Goal: Information Seeking & Learning: Learn about a topic

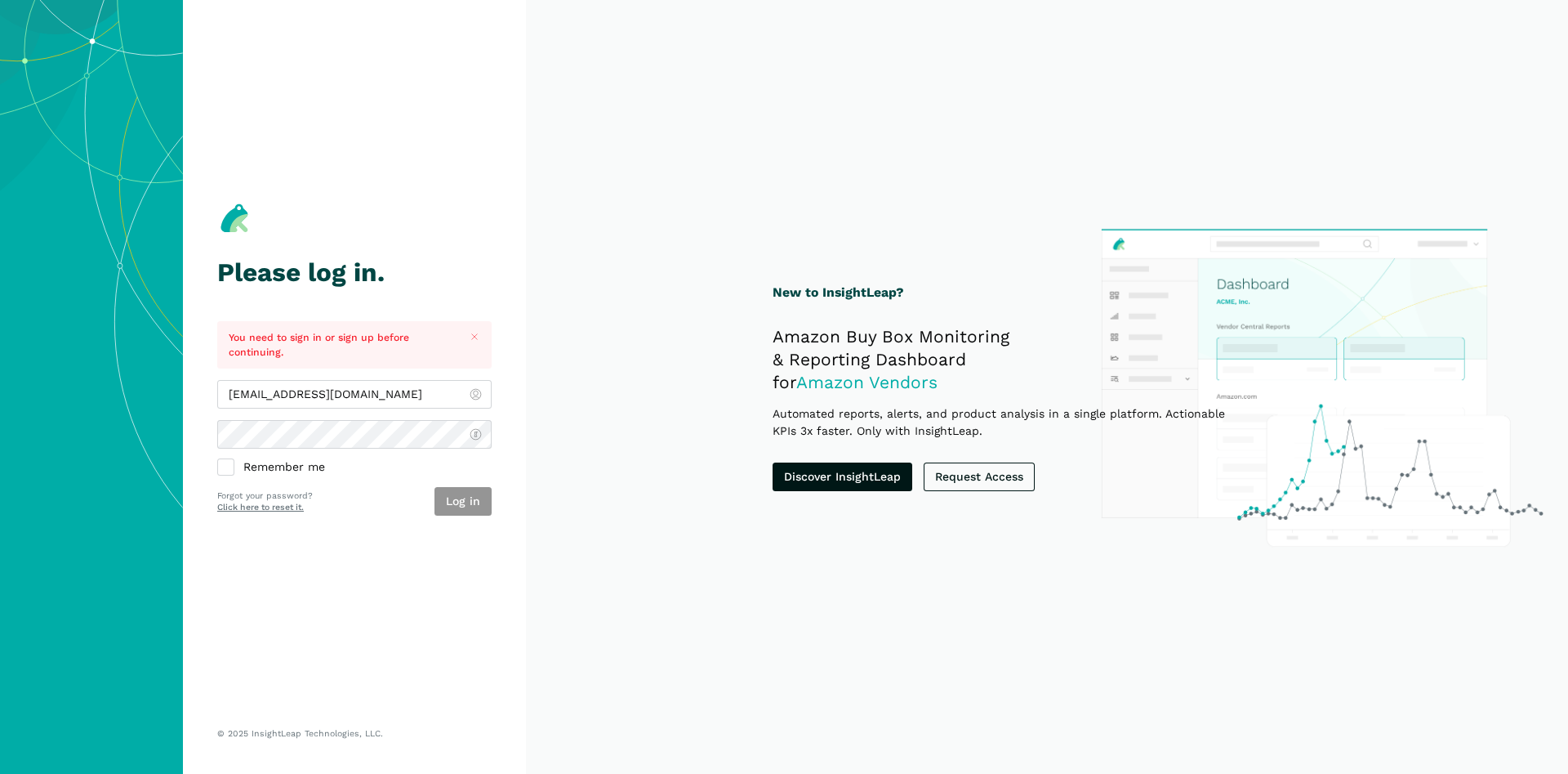
type input "[EMAIL_ADDRESS][DOMAIN_NAME]"
click at [470, 487] on button "Log in" at bounding box center [463, 501] width 57 height 28
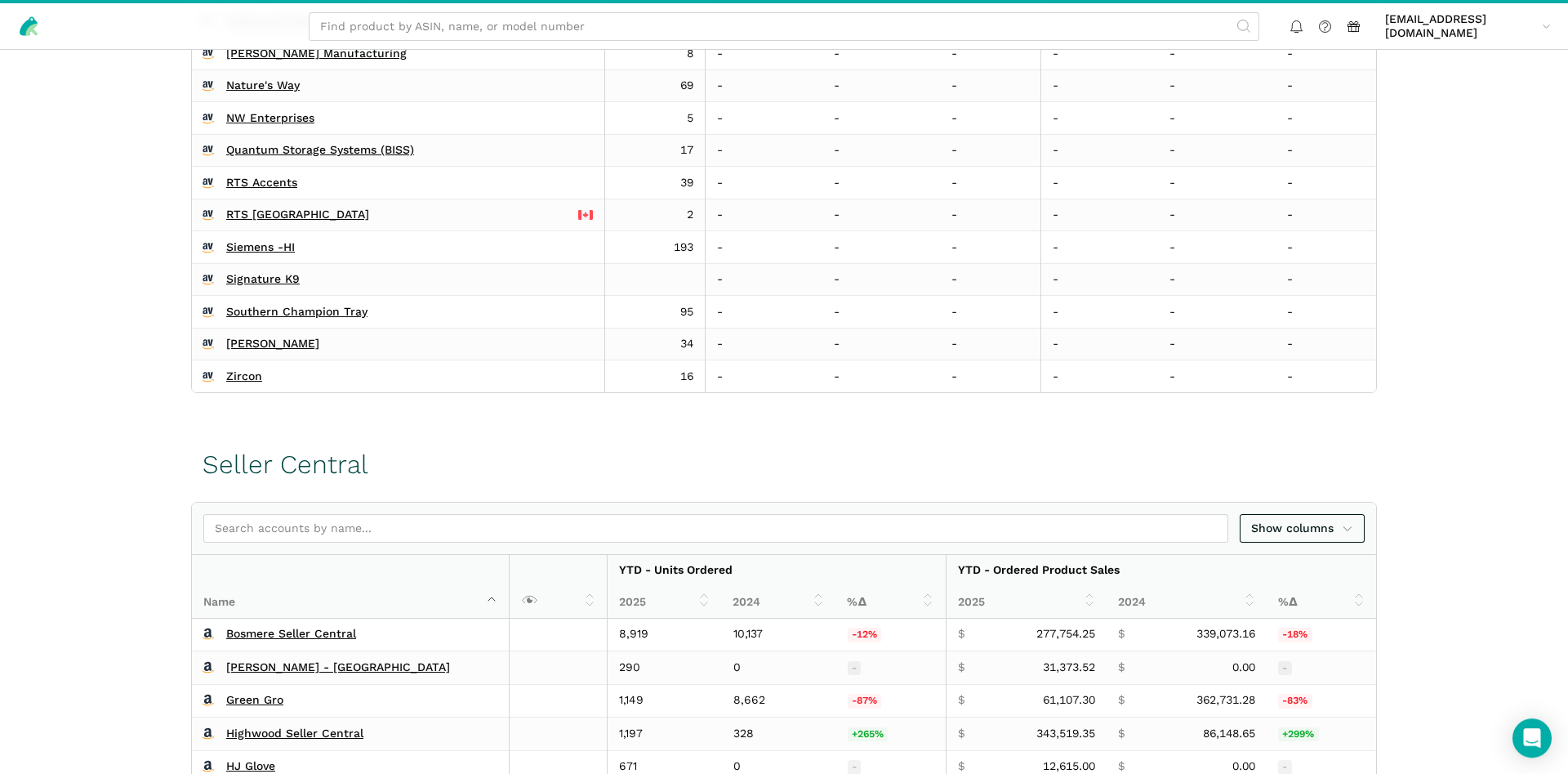
scroll to position [584, 0]
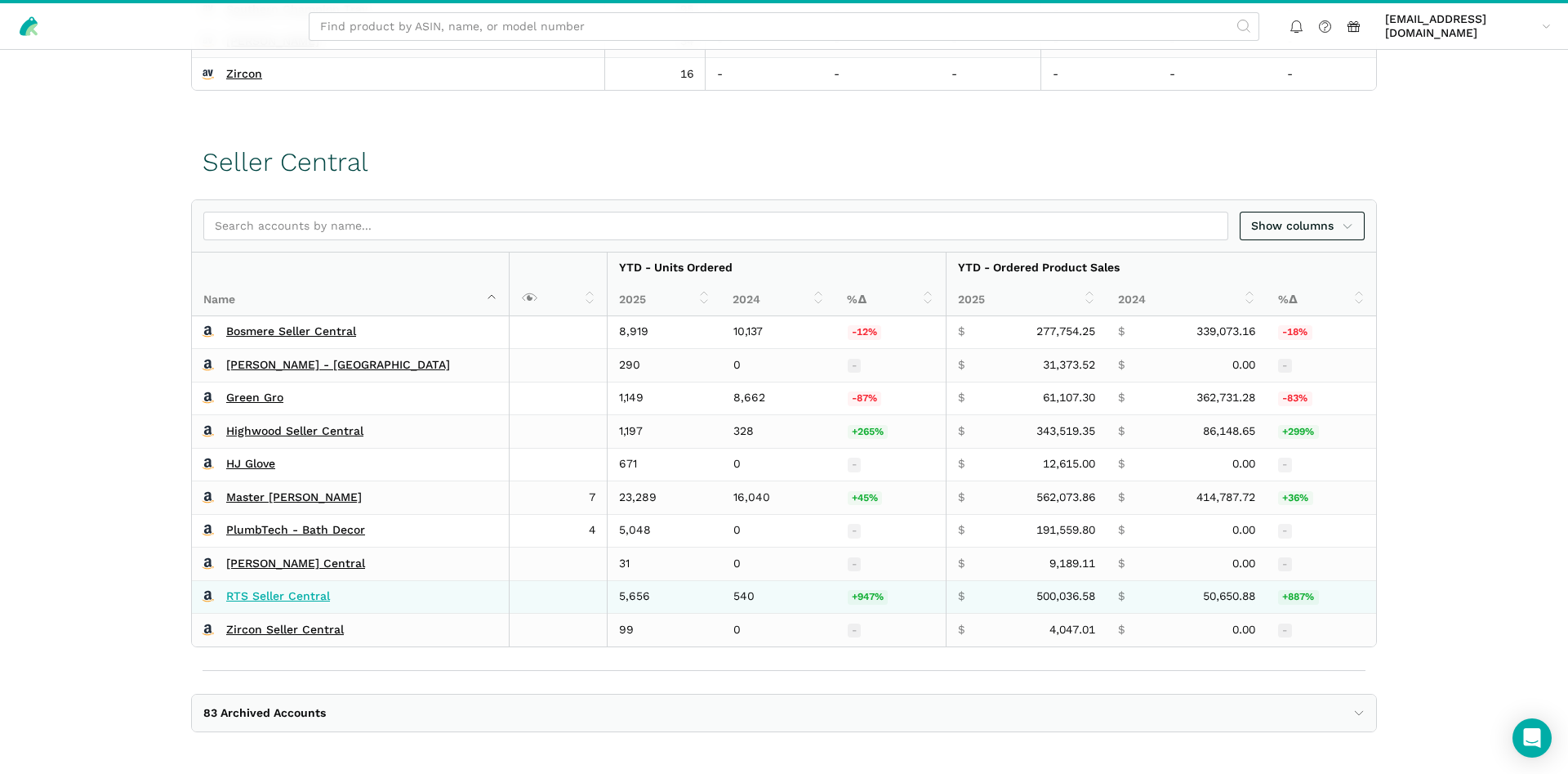
click at [291, 592] on link "RTS Seller Central" at bounding box center [278, 596] width 103 height 15
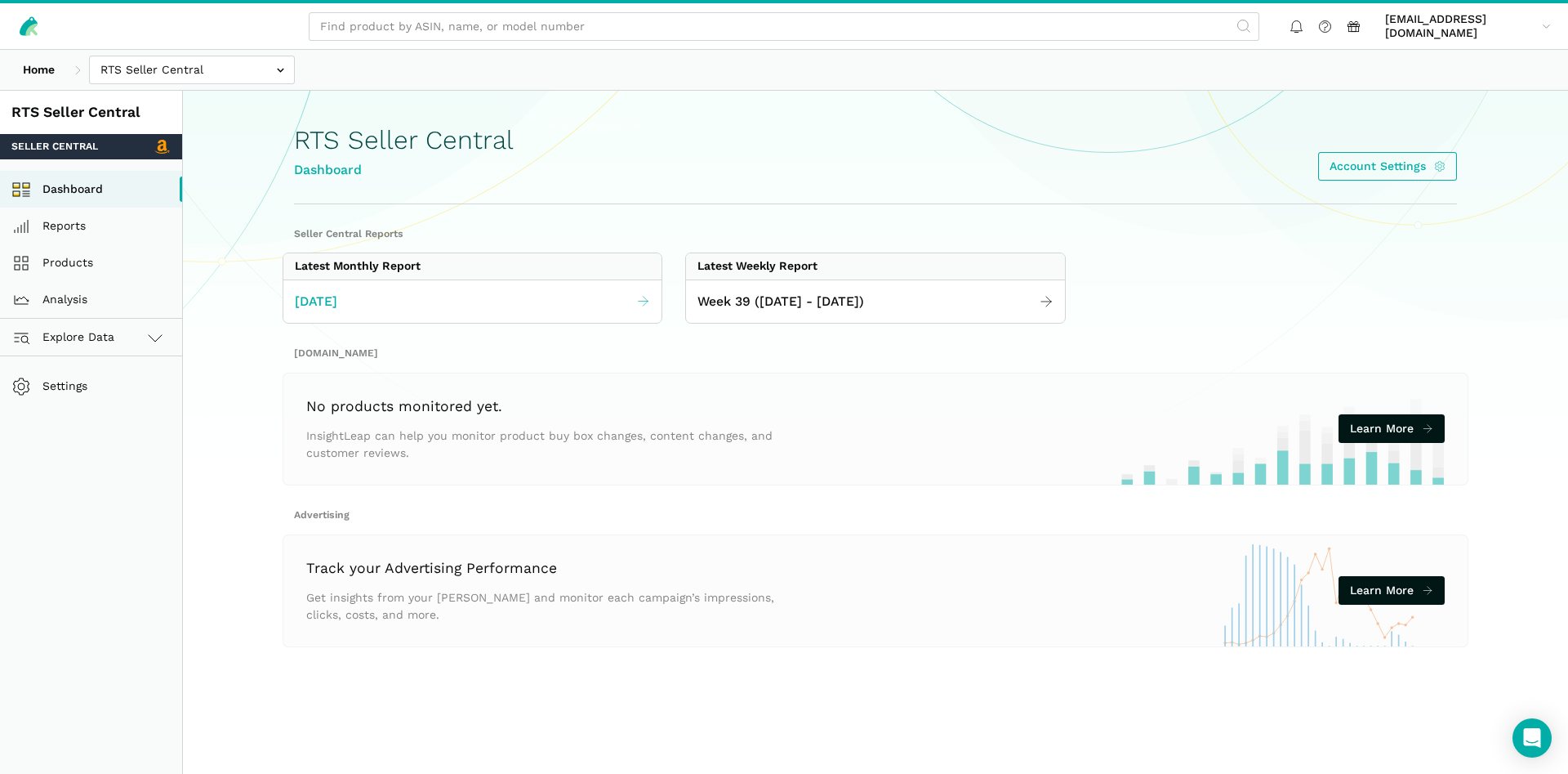
click at [471, 296] on link "September 2025" at bounding box center [472, 302] width 378 height 32
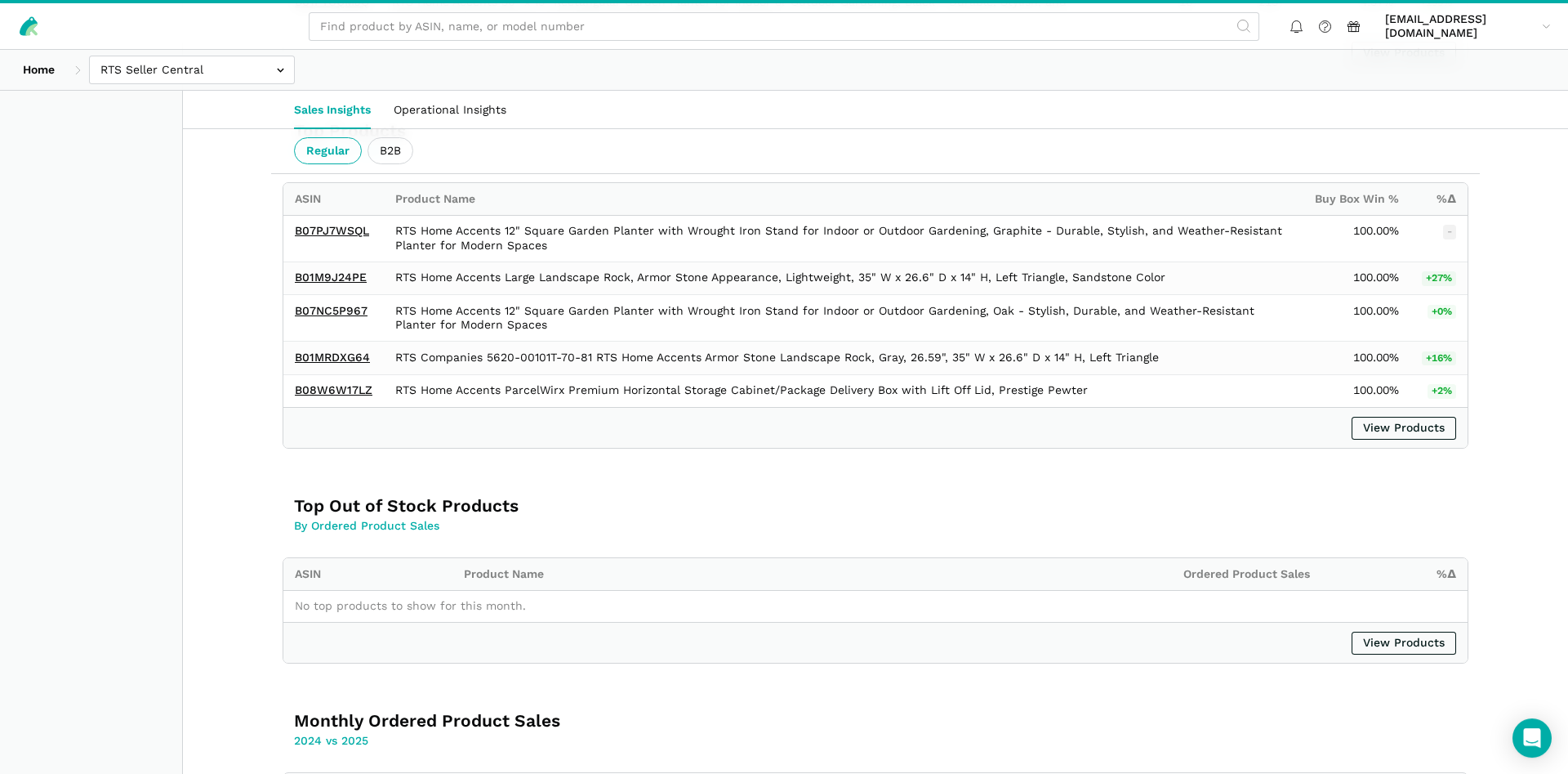
scroll to position [2066, 0]
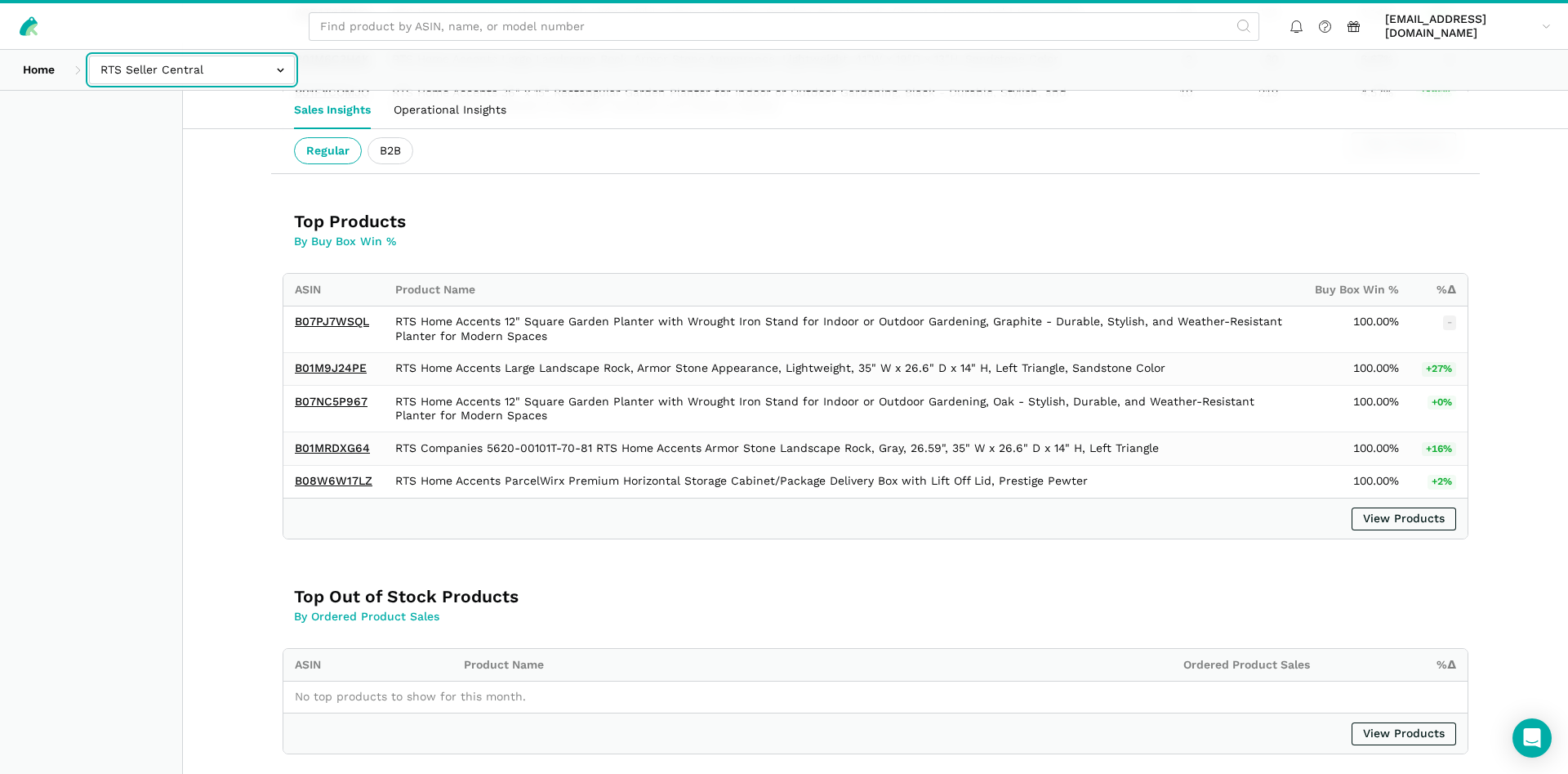
click at [254, 77] on input "text" at bounding box center [191, 69] width 206 height 28
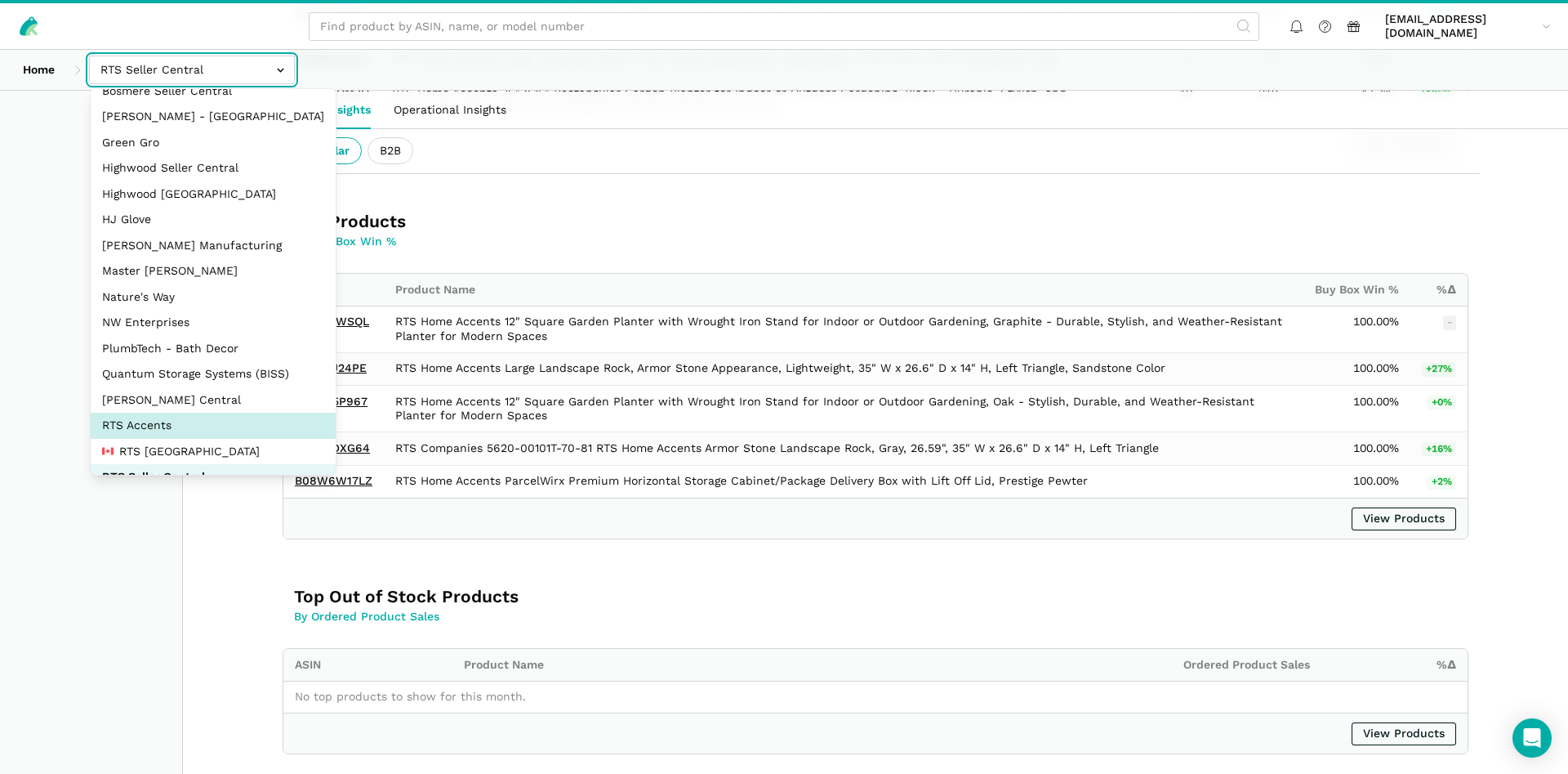
scroll to position [218, 0]
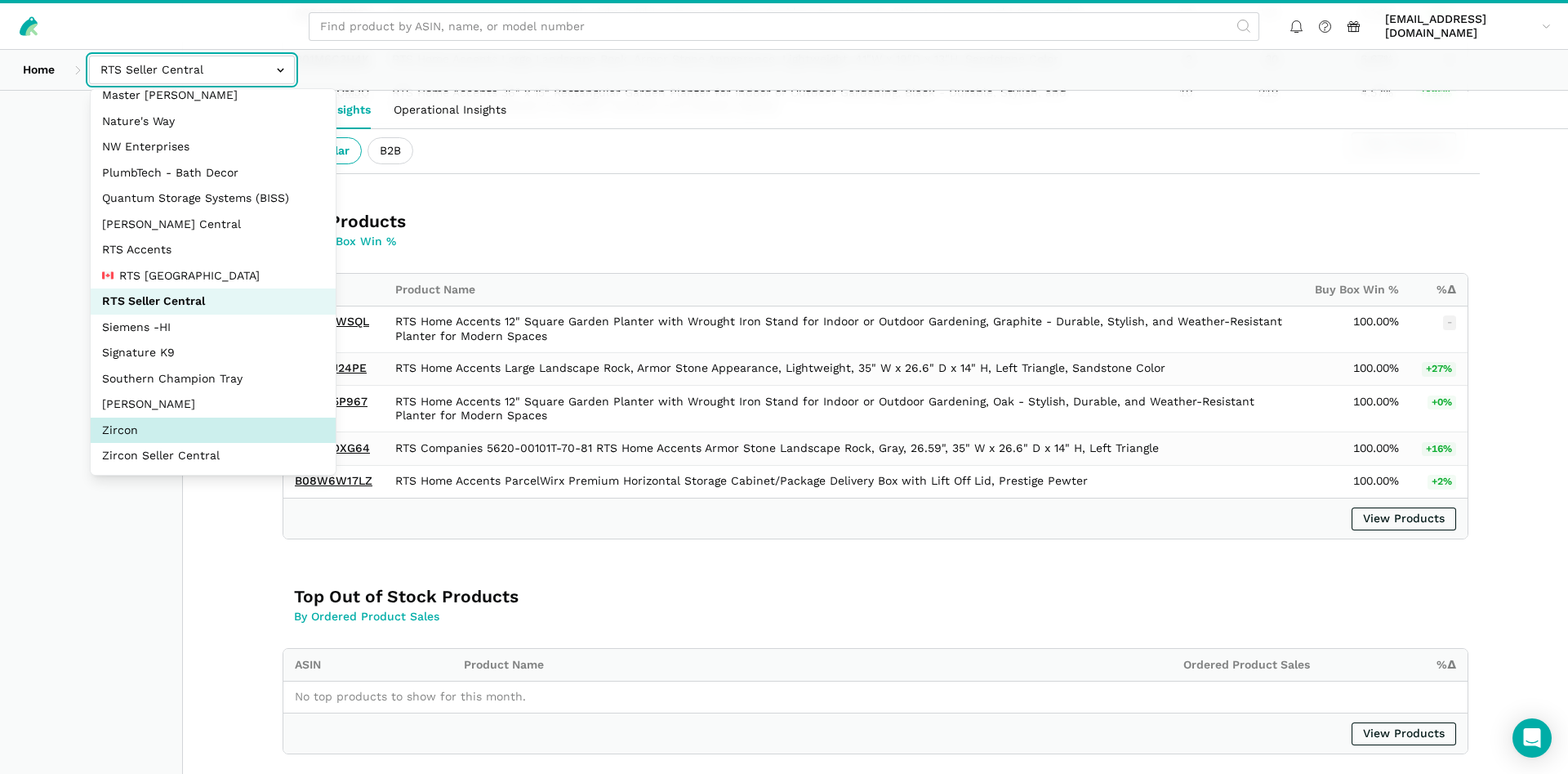
select select "DM38AQ3CPtVJ89bBDkVCzKzE"
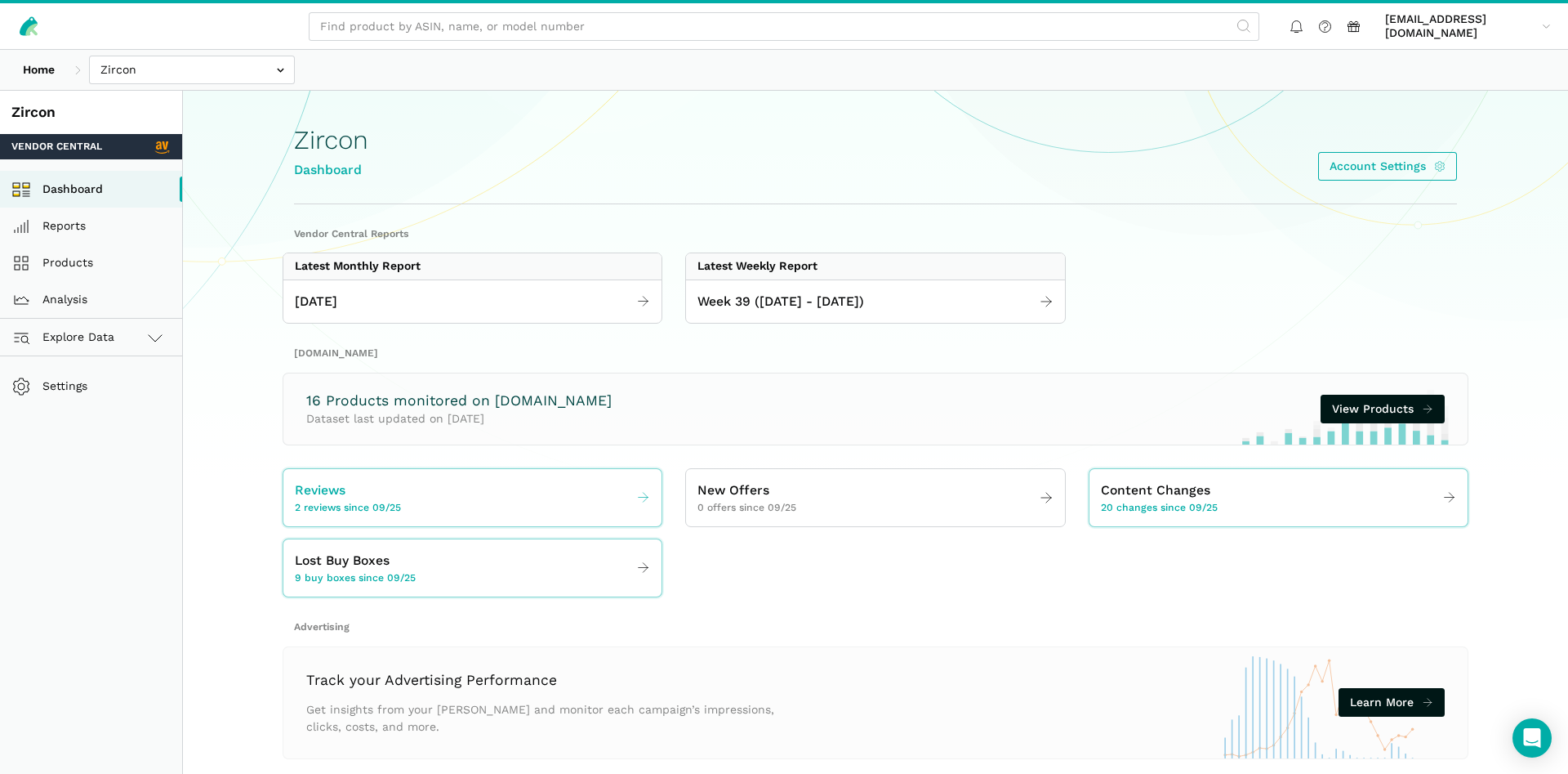
click at [410, 502] on link "Reviews 2 reviews since 09/25" at bounding box center [472, 497] width 378 height 46
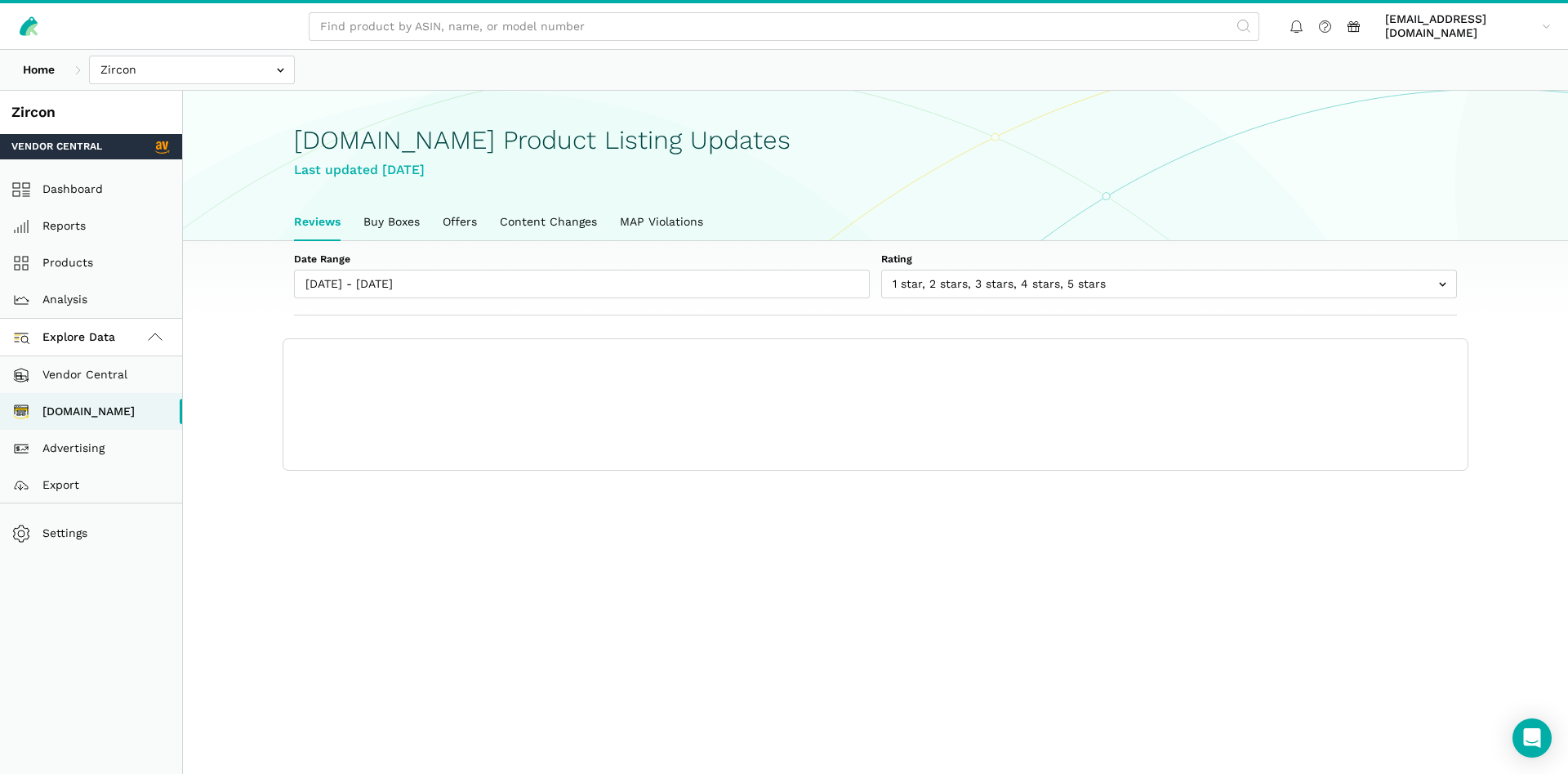
scroll to position [6, 0]
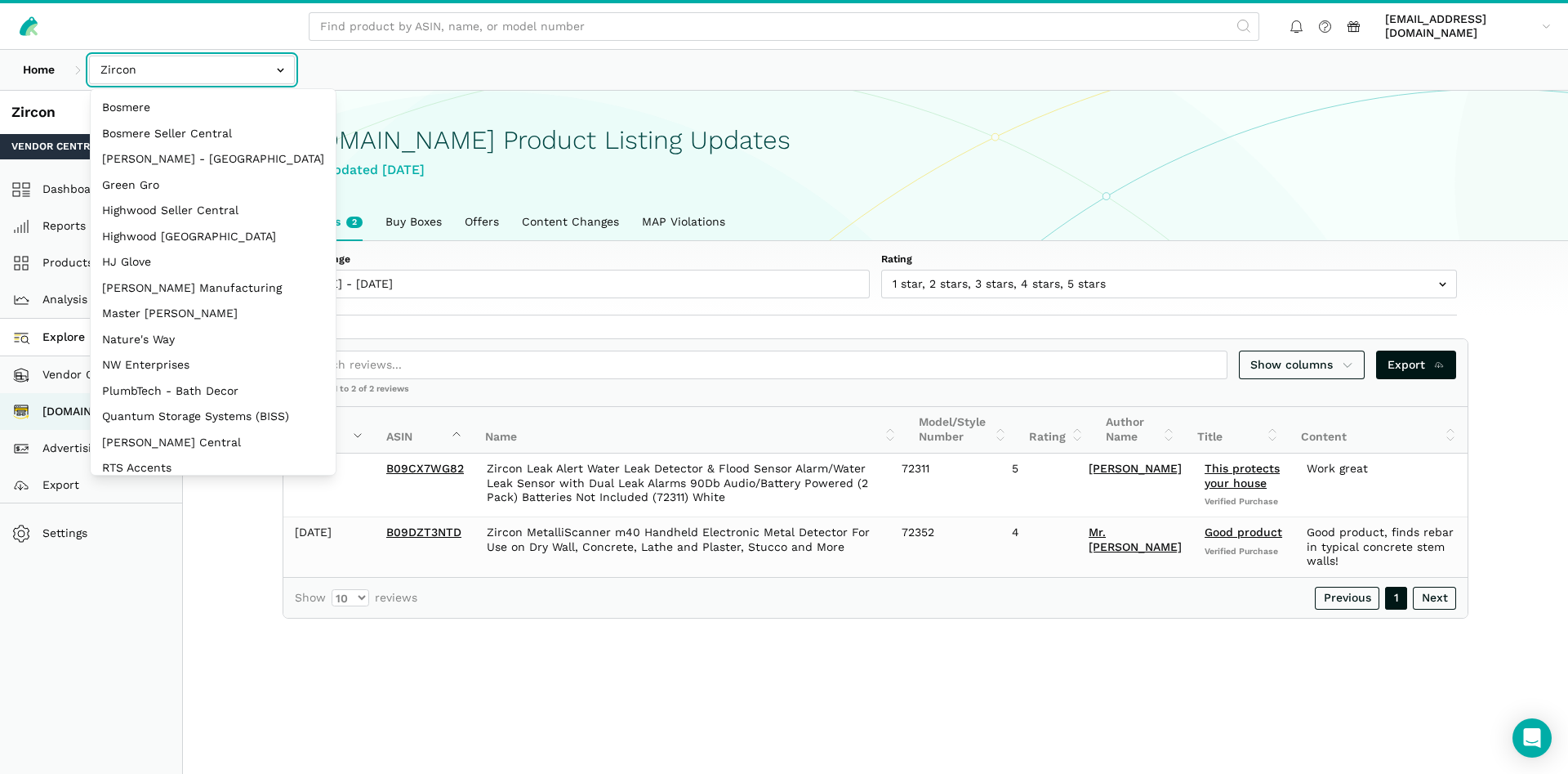
click at [179, 66] on input "text" at bounding box center [191, 69] width 206 height 28
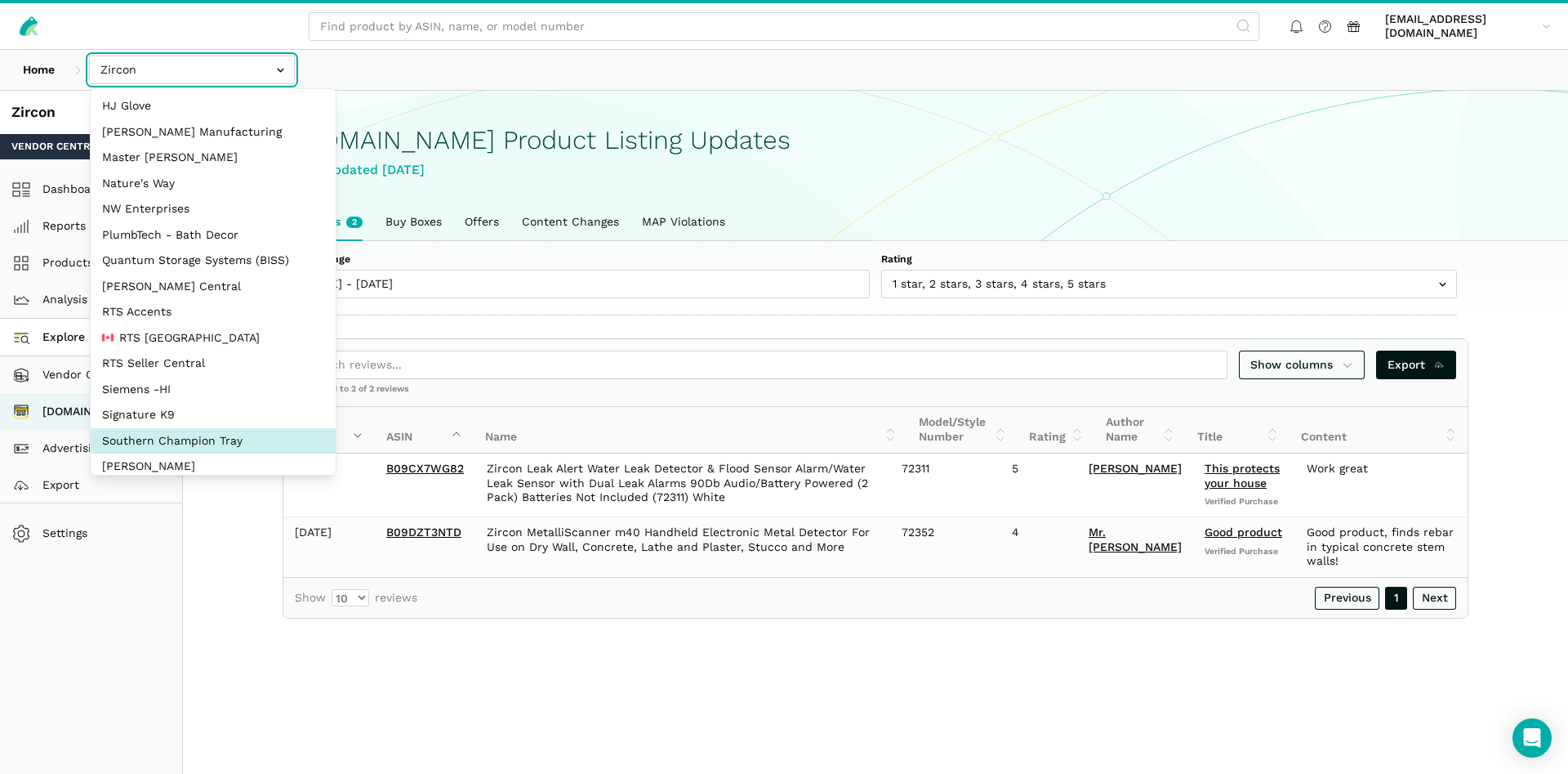
scroll to position [218, 0]
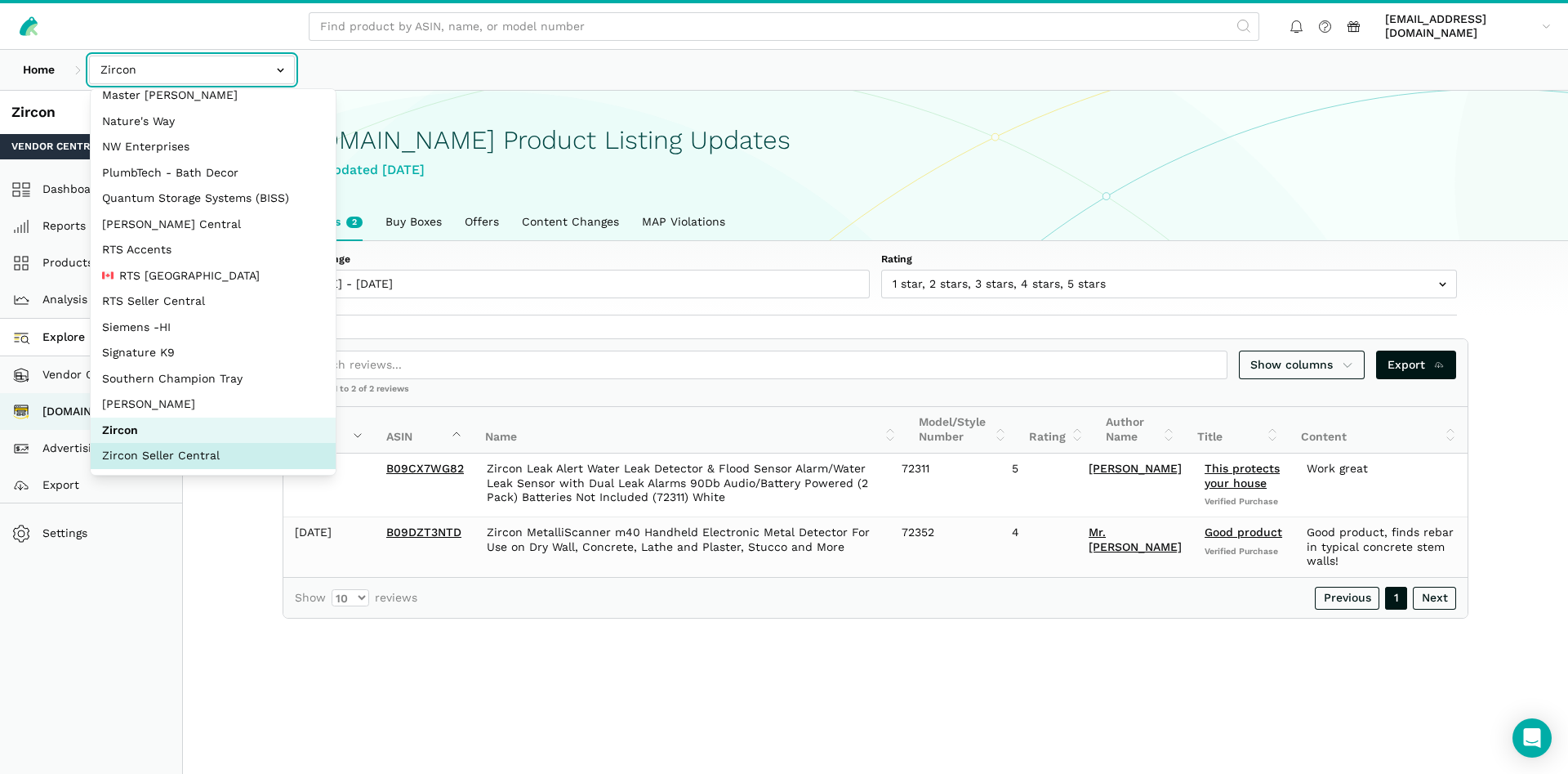
select select "sxXy7QUnd3DBseUermwZGXsL"
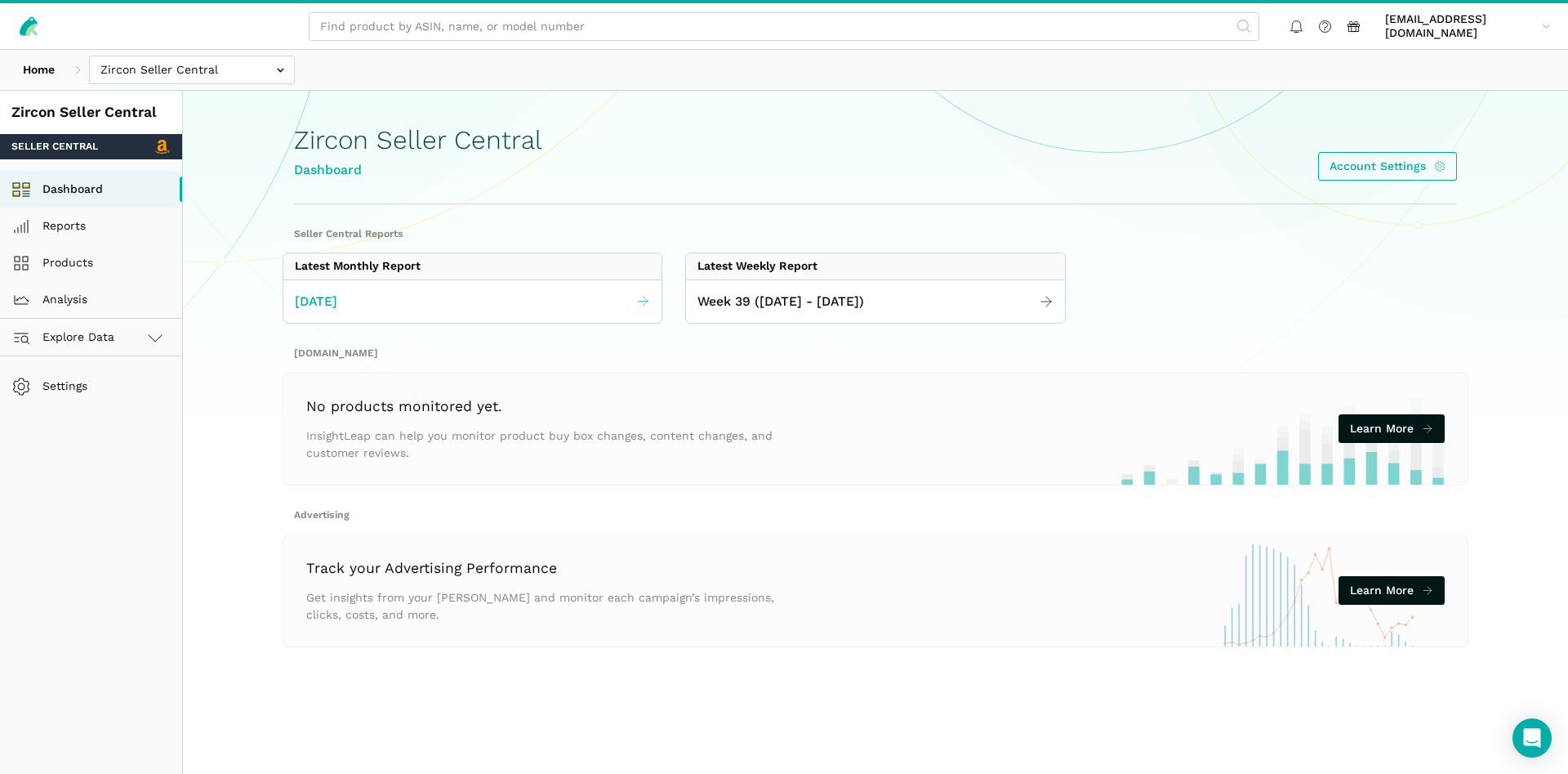
click at [418, 296] on link "[DATE]" at bounding box center [472, 302] width 378 height 32
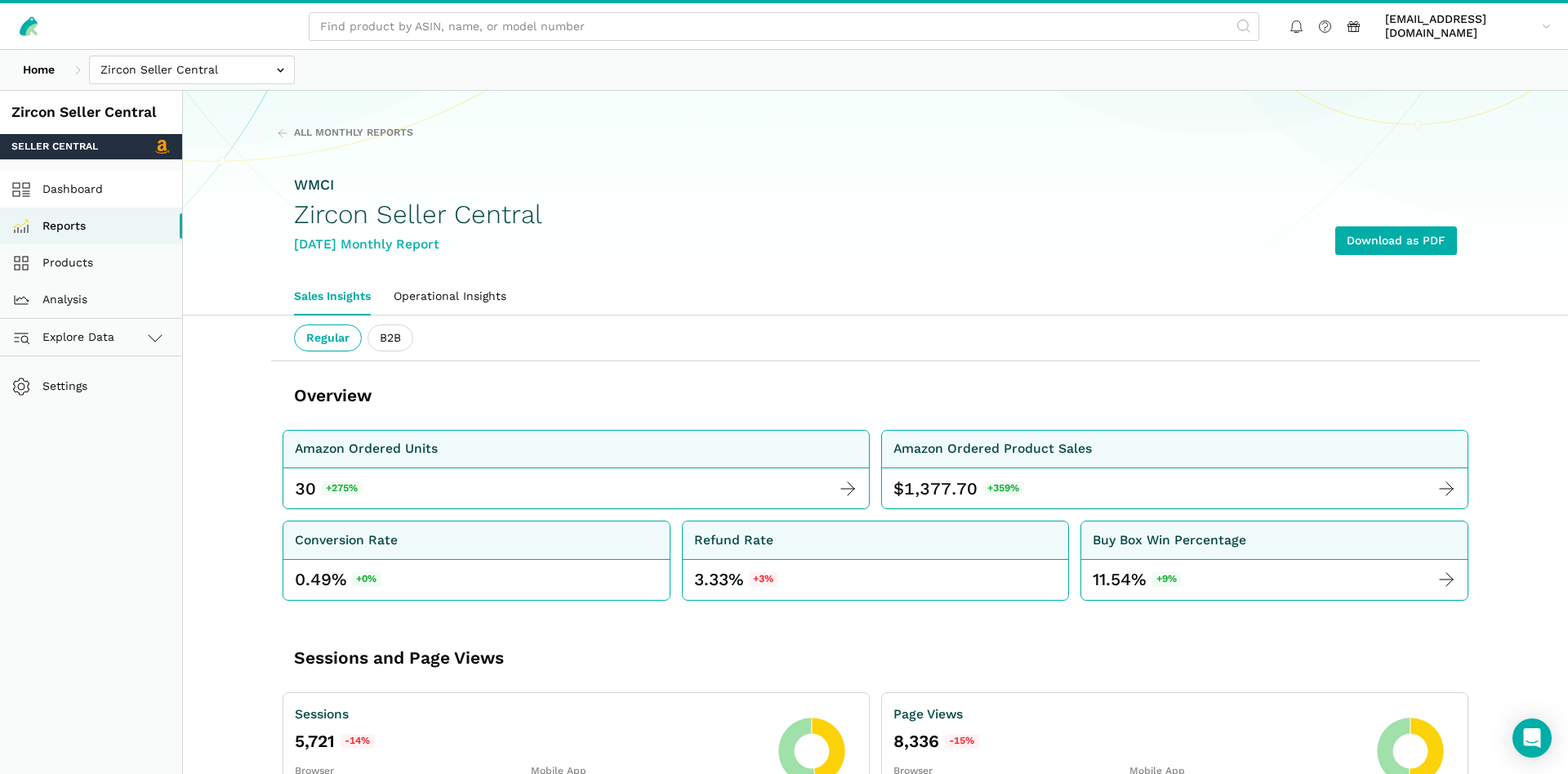
click at [89, 189] on link "Dashboard" at bounding box center [90, 189] width 182 height 37
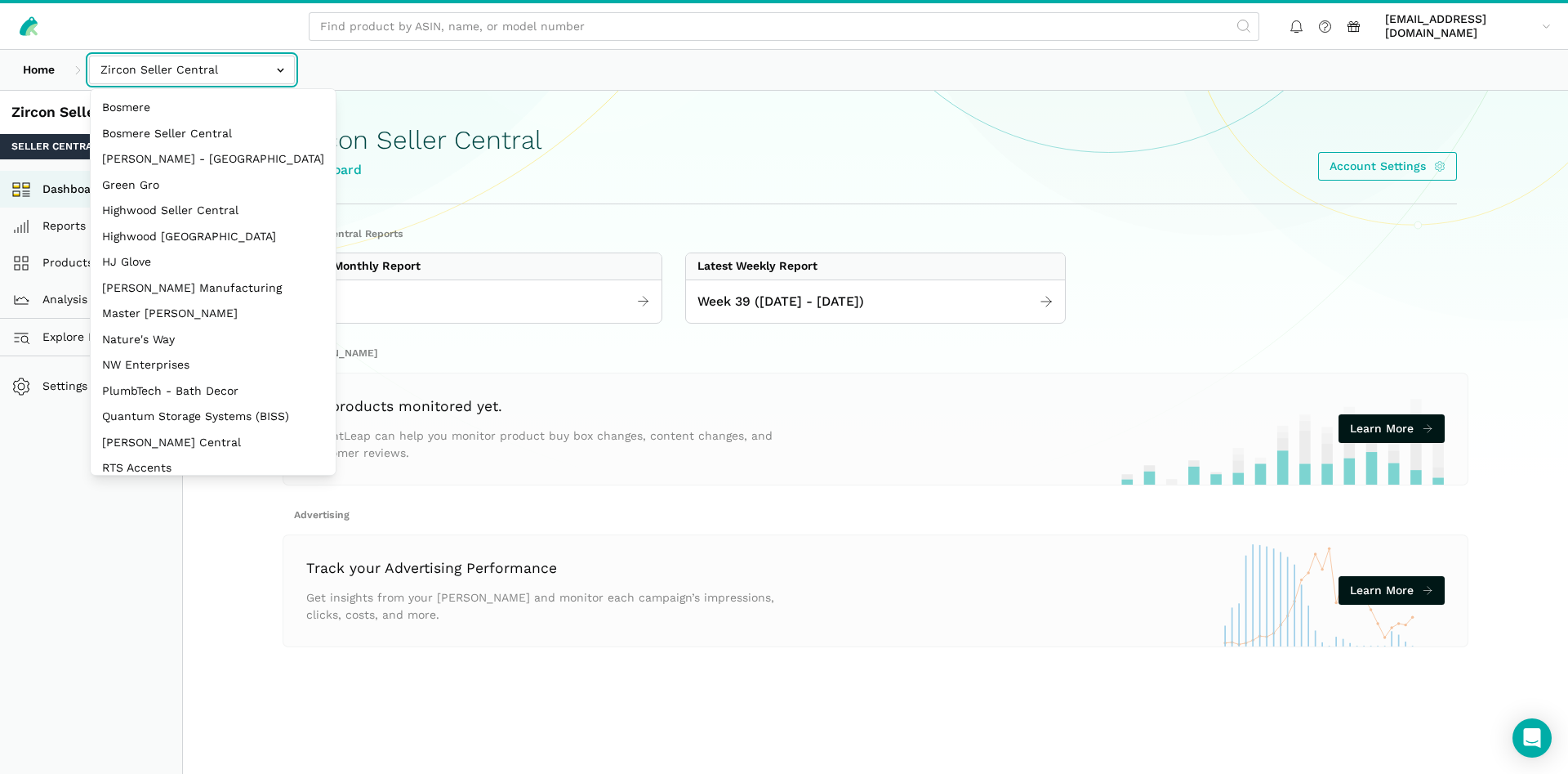
click at [180, 72] on input "text" at bounding box center [191, 69] width 206 height 28
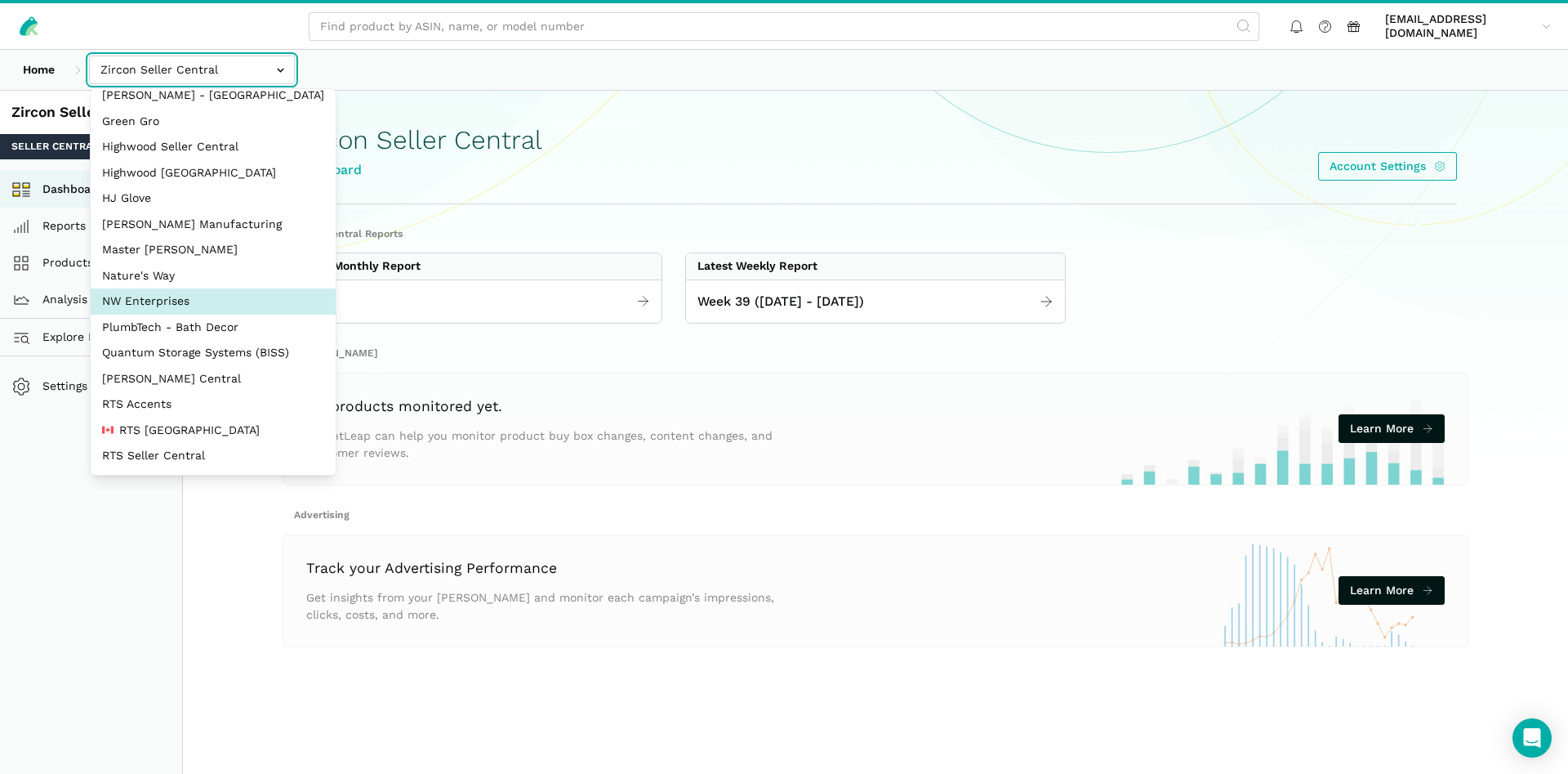
scroll to position [218, 0]
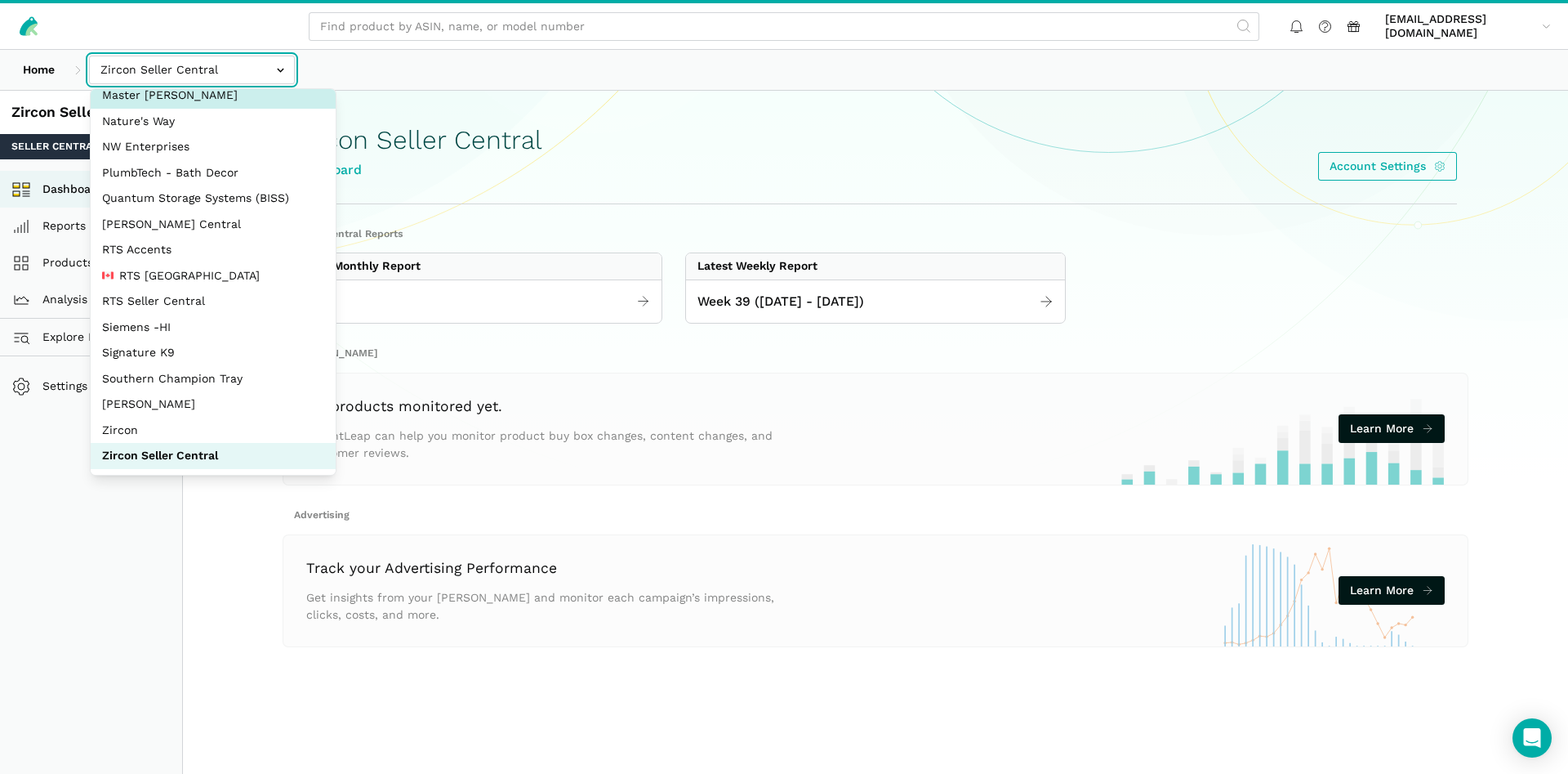
select select "ZsdjZB9W7DRA5a2dt3EdZNCw"
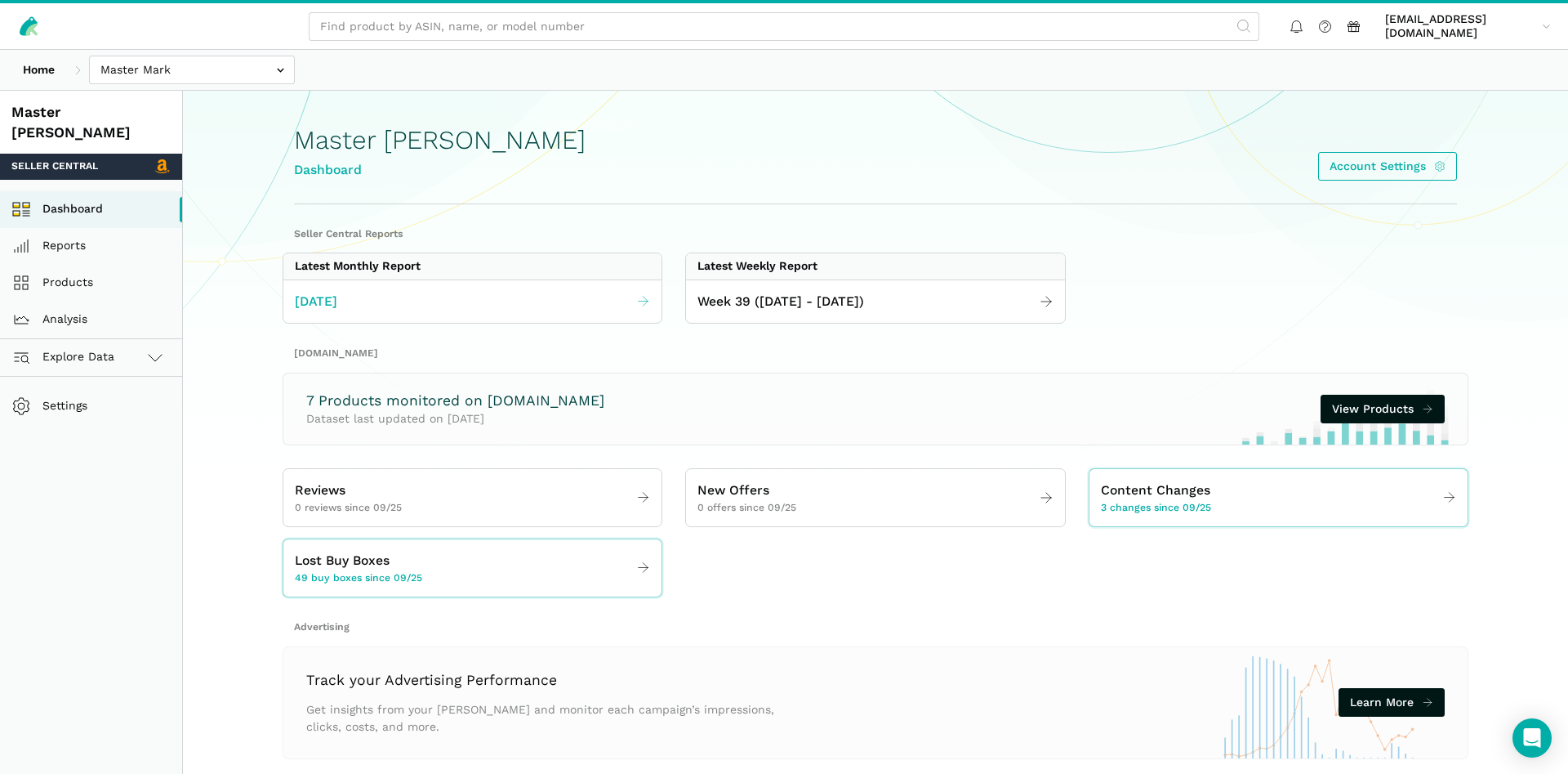
click at [338, 307] on span "September 2025" at bounding box center [315, 302] width 42 height 21
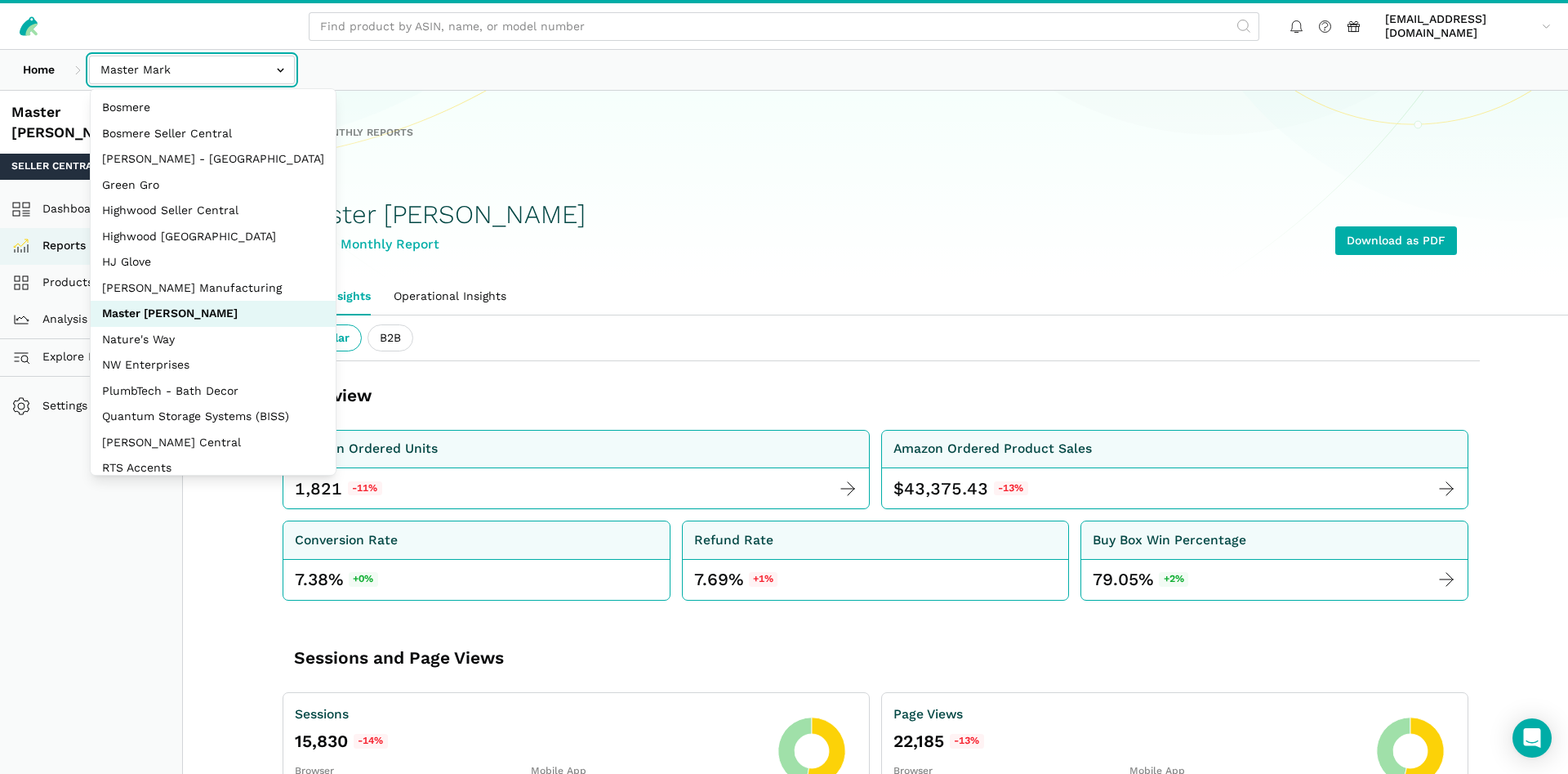
click at [180, 70] on input "text" at bounding box center [191, 69] width 206 height 28
select select "eaqCp8LSMuiTVyhuhsd4CPVd"
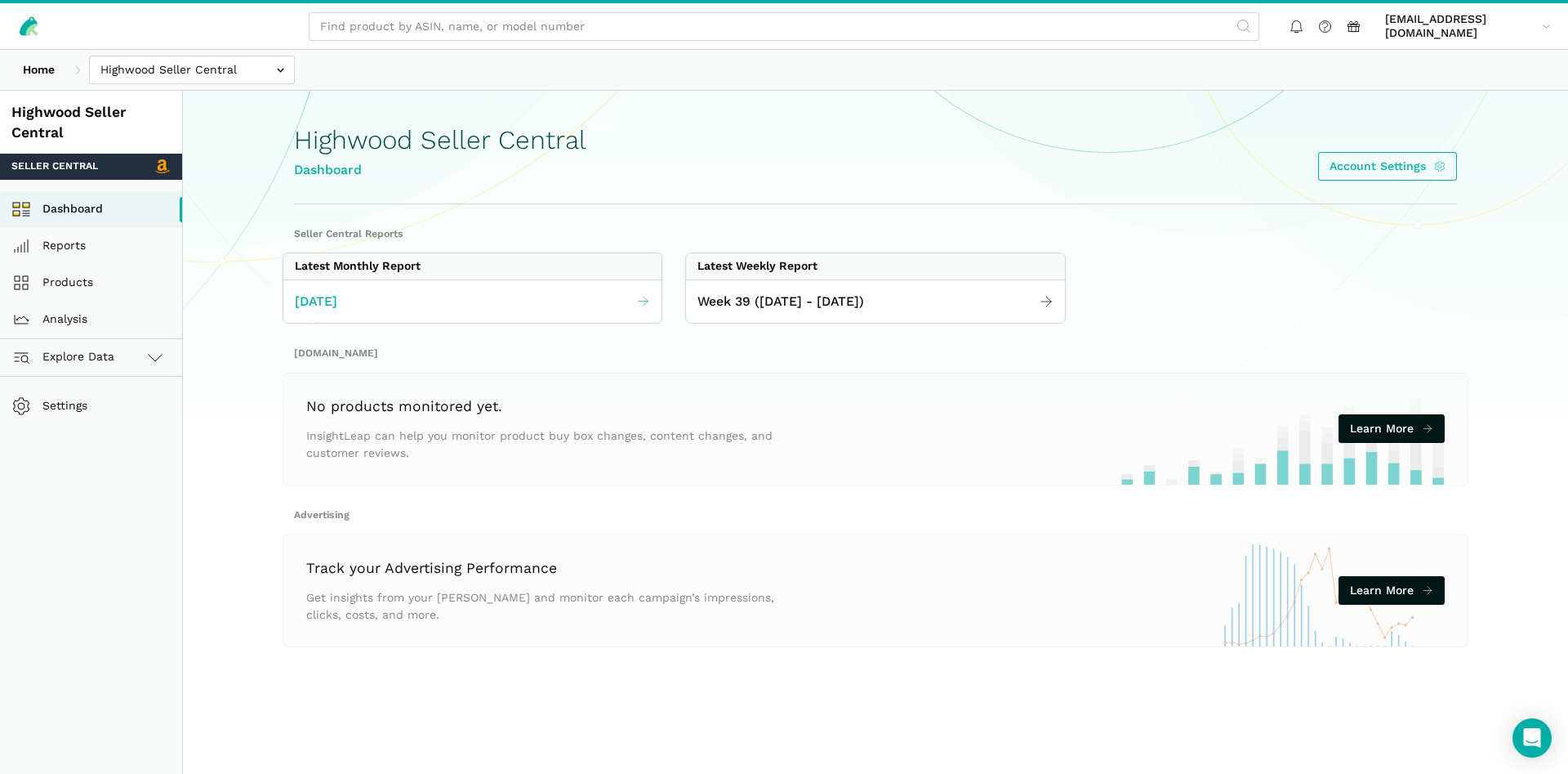
click at [509, 287] on link "[DATE]" at bounding box center [472, 302] width 378 height 32
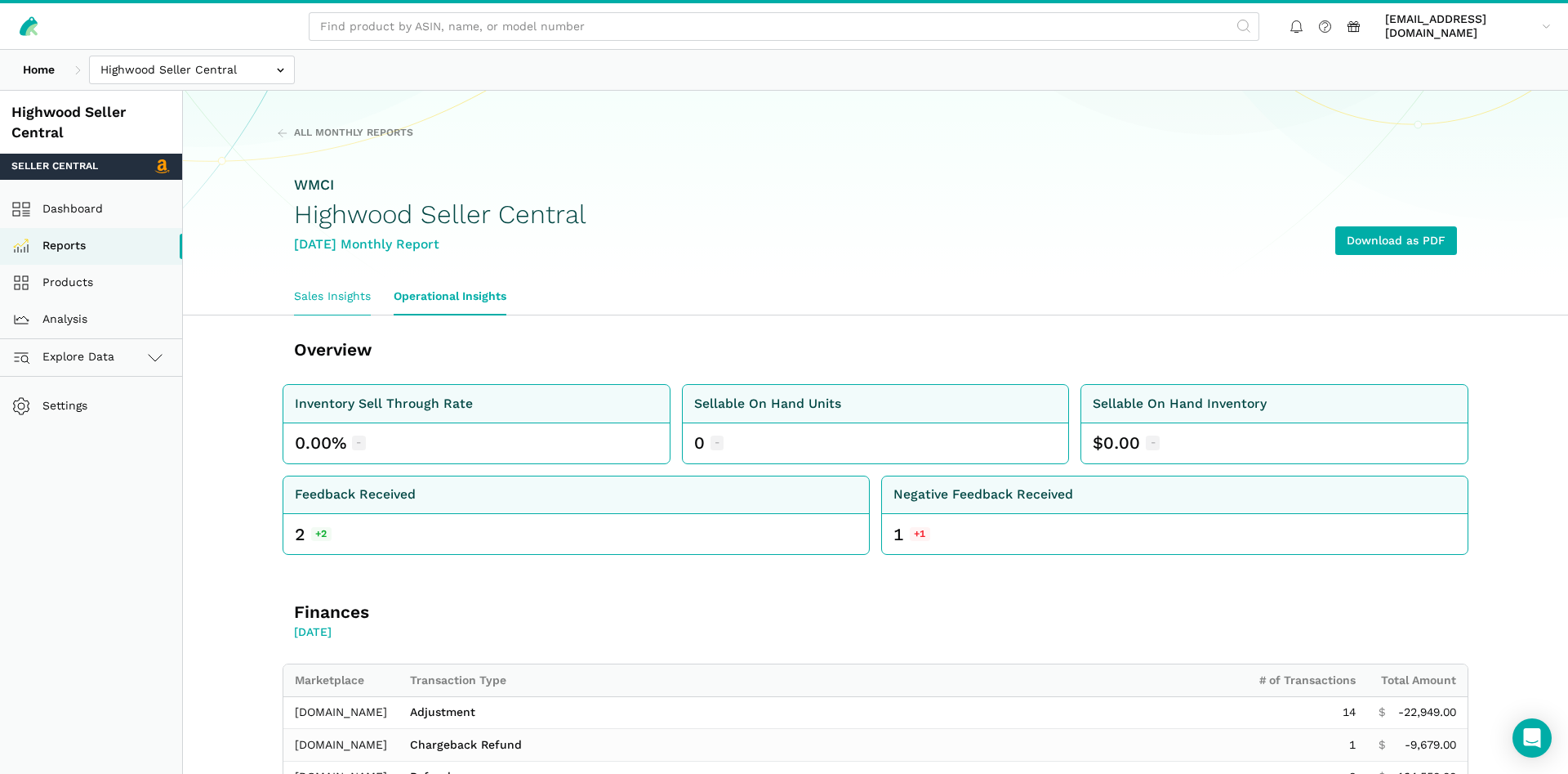
click at [317, 292] on link "Sales Insights" at bounding box center [333, 296] width 100 height 38
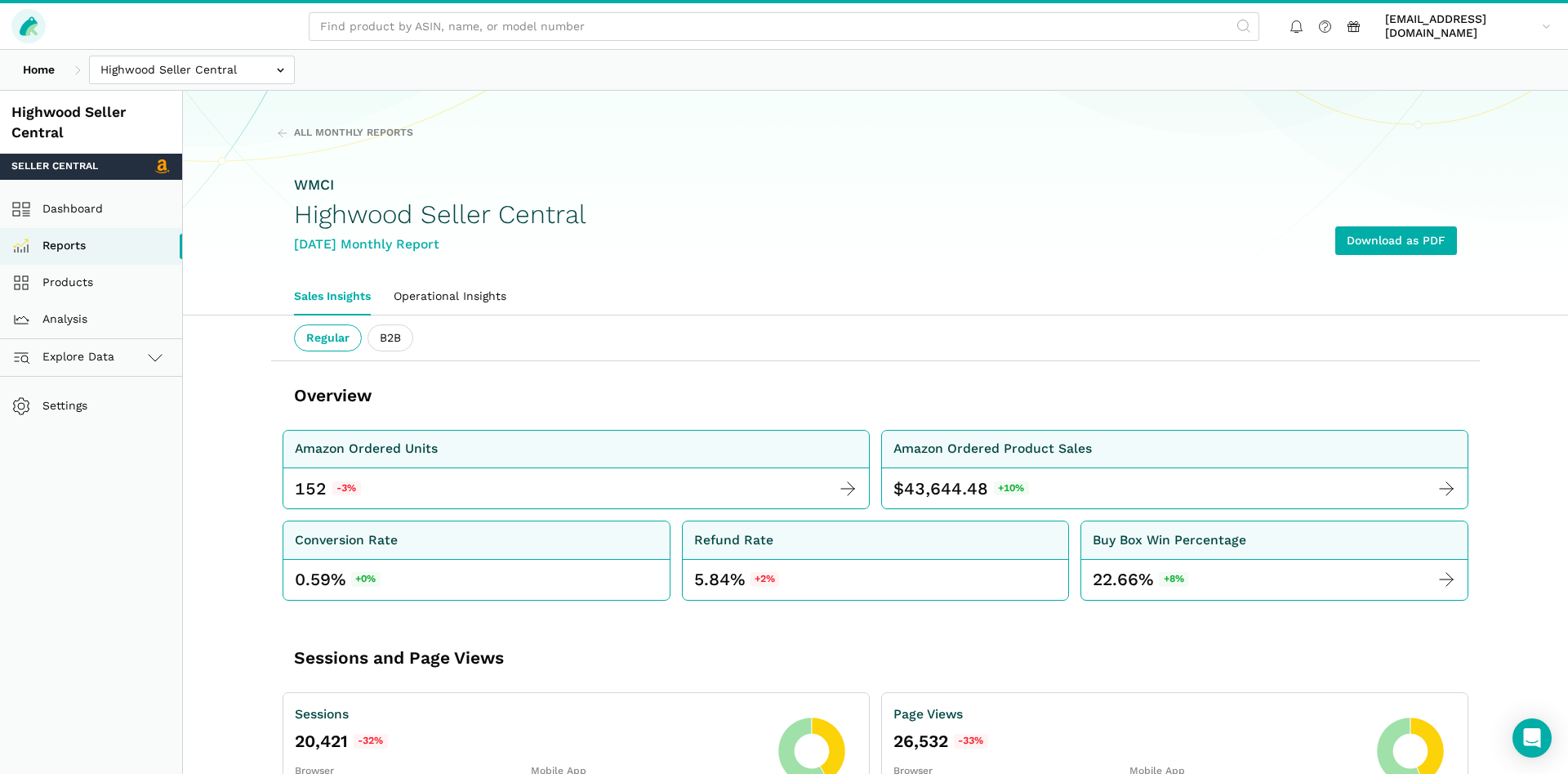
click at [23, 34] on icon at bounding box center [28, 26] width 18 height 19
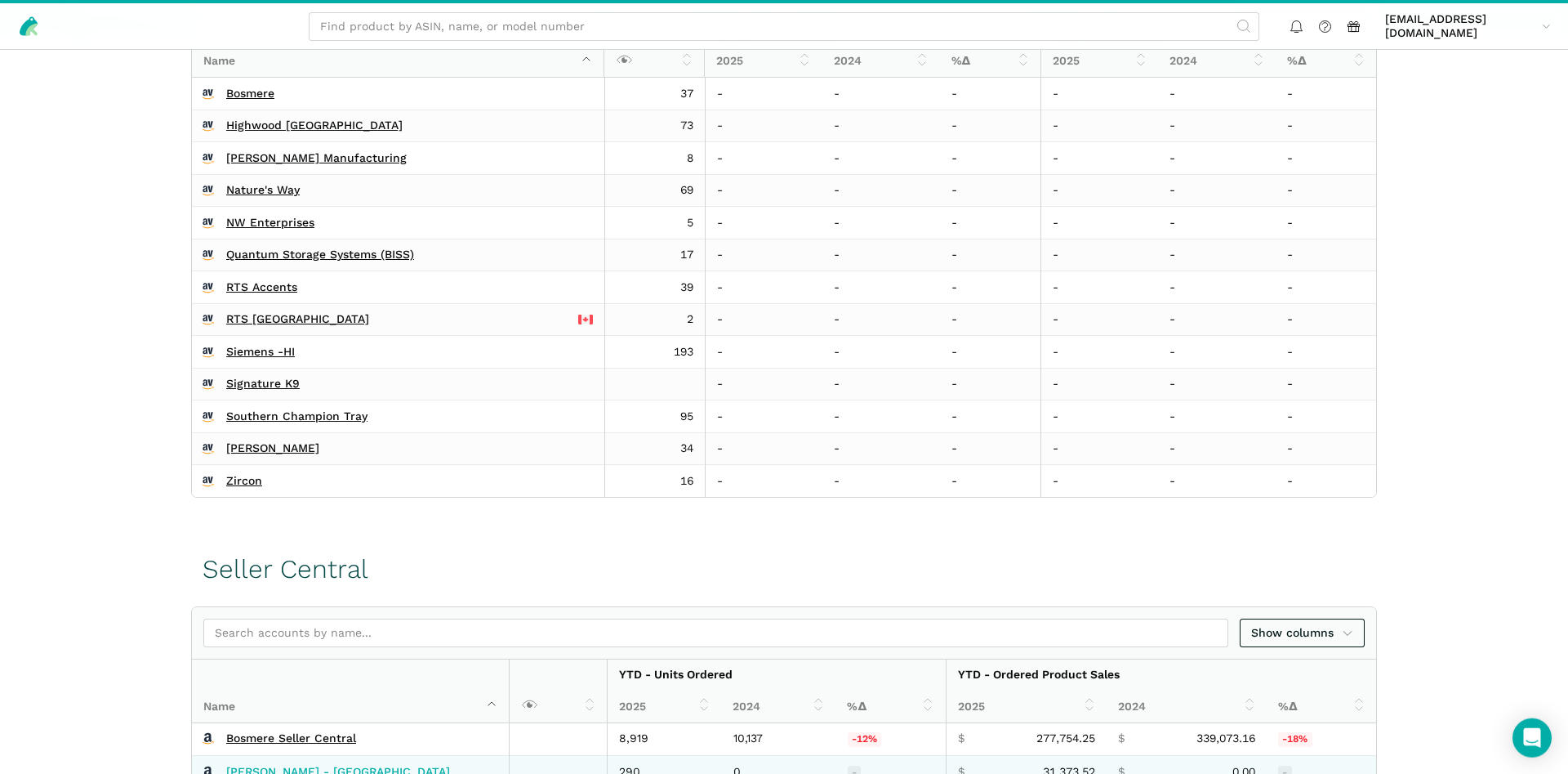
scroll to position [87, 0]
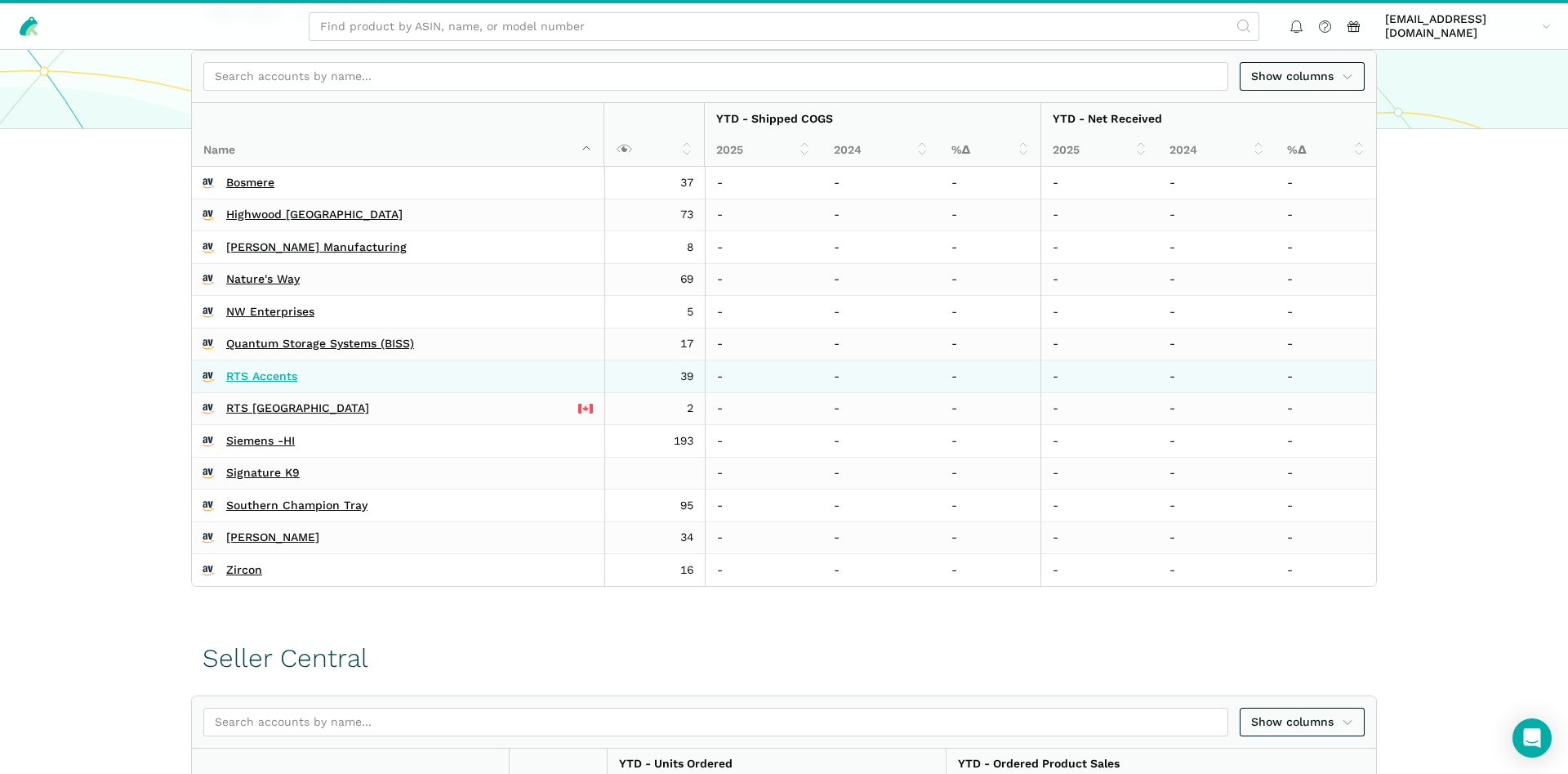
click at [257, 378] on link "RTS Accents" at bounding box center [262, 377] width 71 height 15
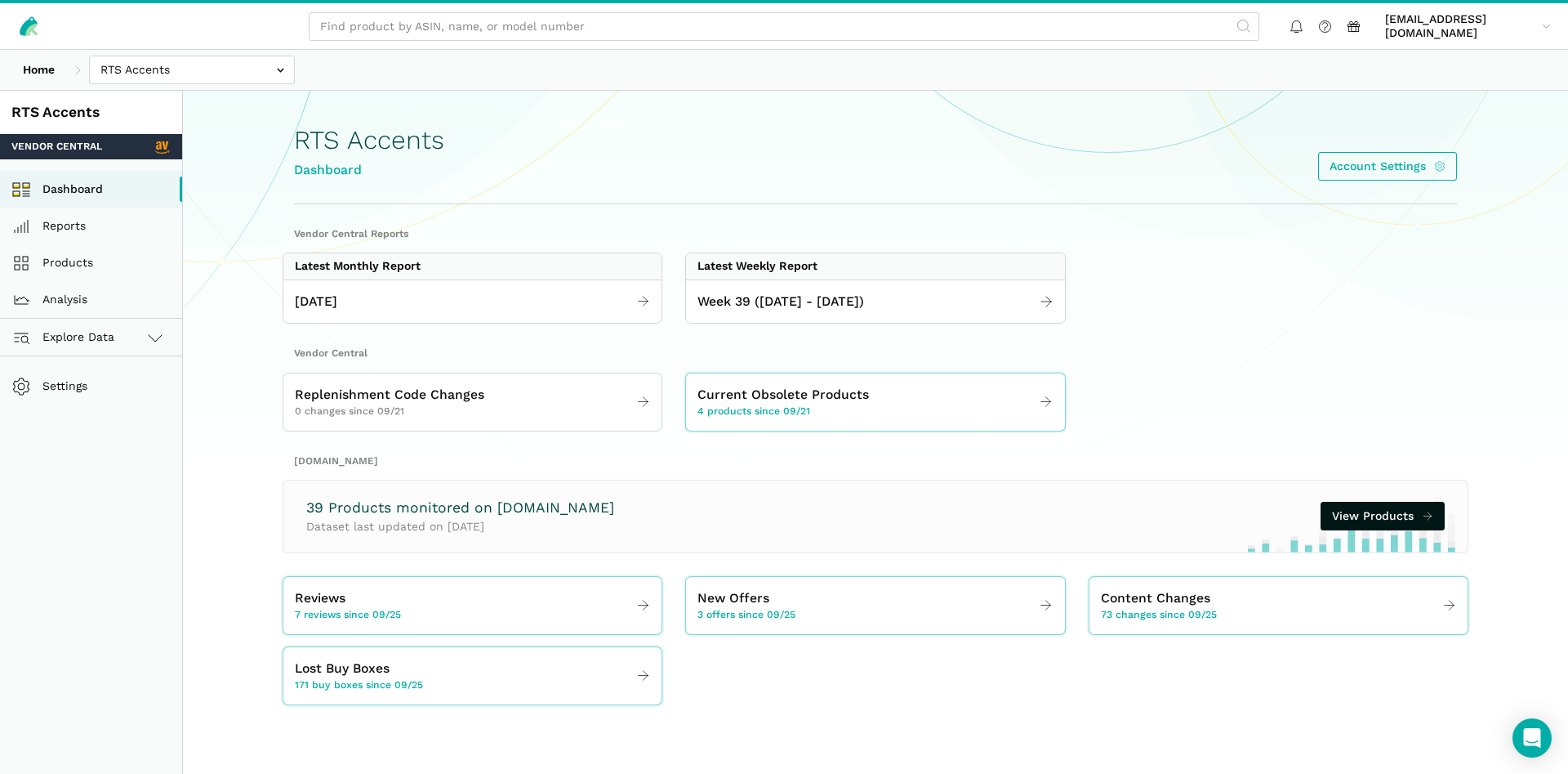
click at [836, 278] on div "Latest Weekly Report" at bounding box center [874, 266] width 378 height 26
click at [822, 306] on span "Week 39 ([DATE] - [DATE])" at bounding box center [781, 302] width 166 height 21
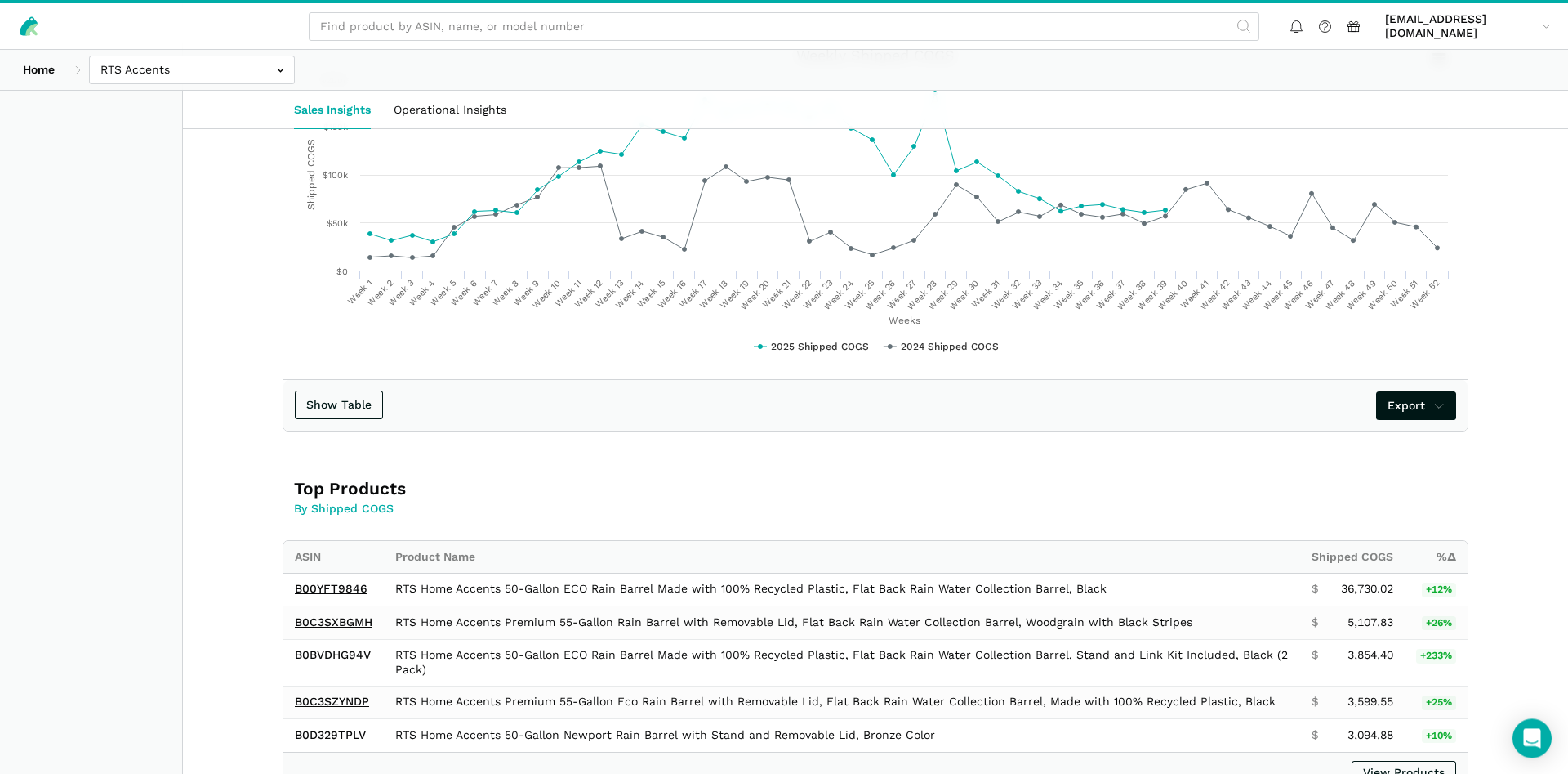
scroll to position [667, 0]
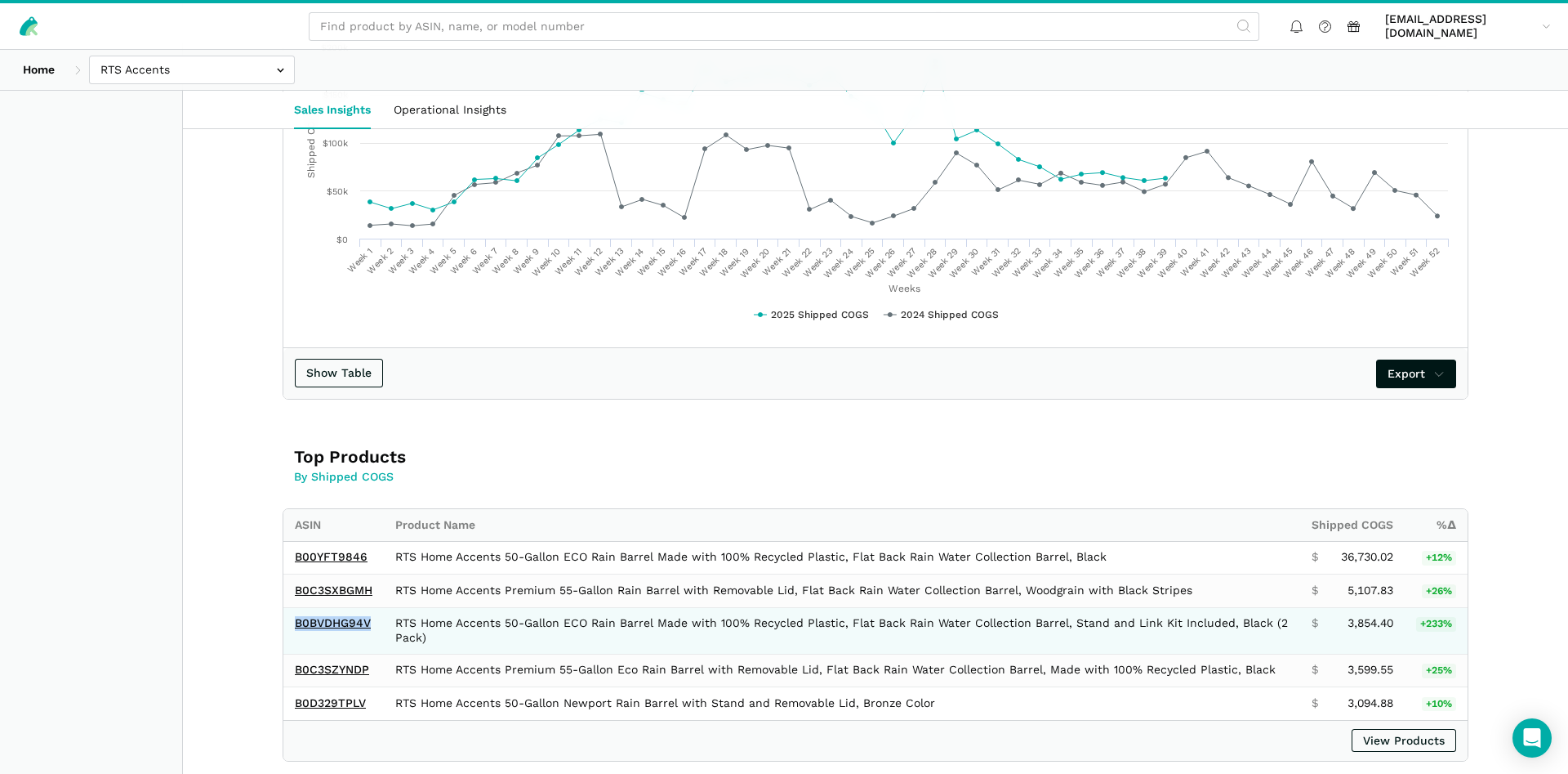
drag, startPoint x: 371, startPoint y: 626, endPoint x: 291, endPoint y: 627, distance: 80.0
click at [291, 627] on td "B0BVDHG94V" at bounding box center [333, 630] width 101 height 47
copy link "B0BVDHG94V"
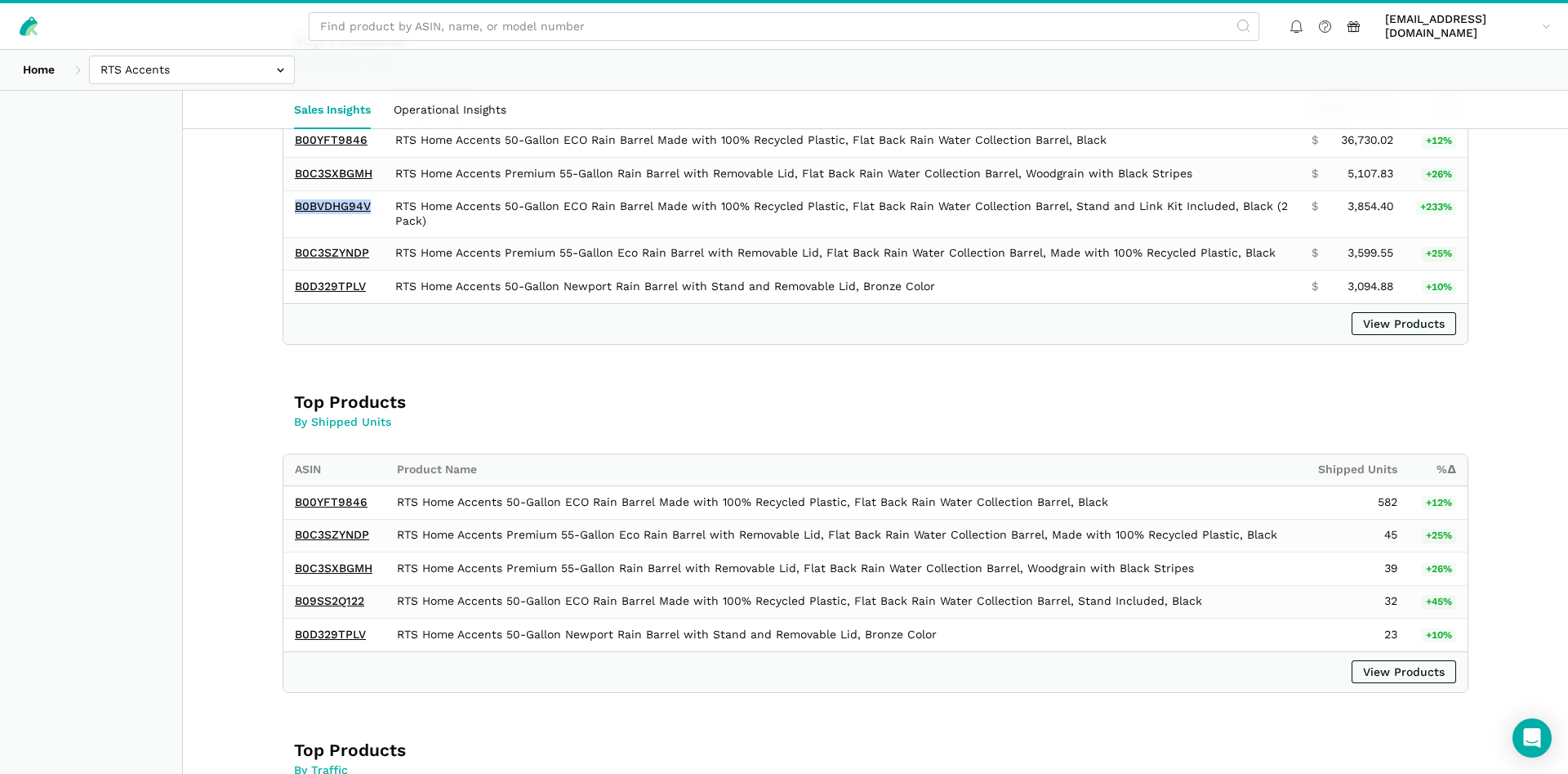
scroll to position [750, 0]
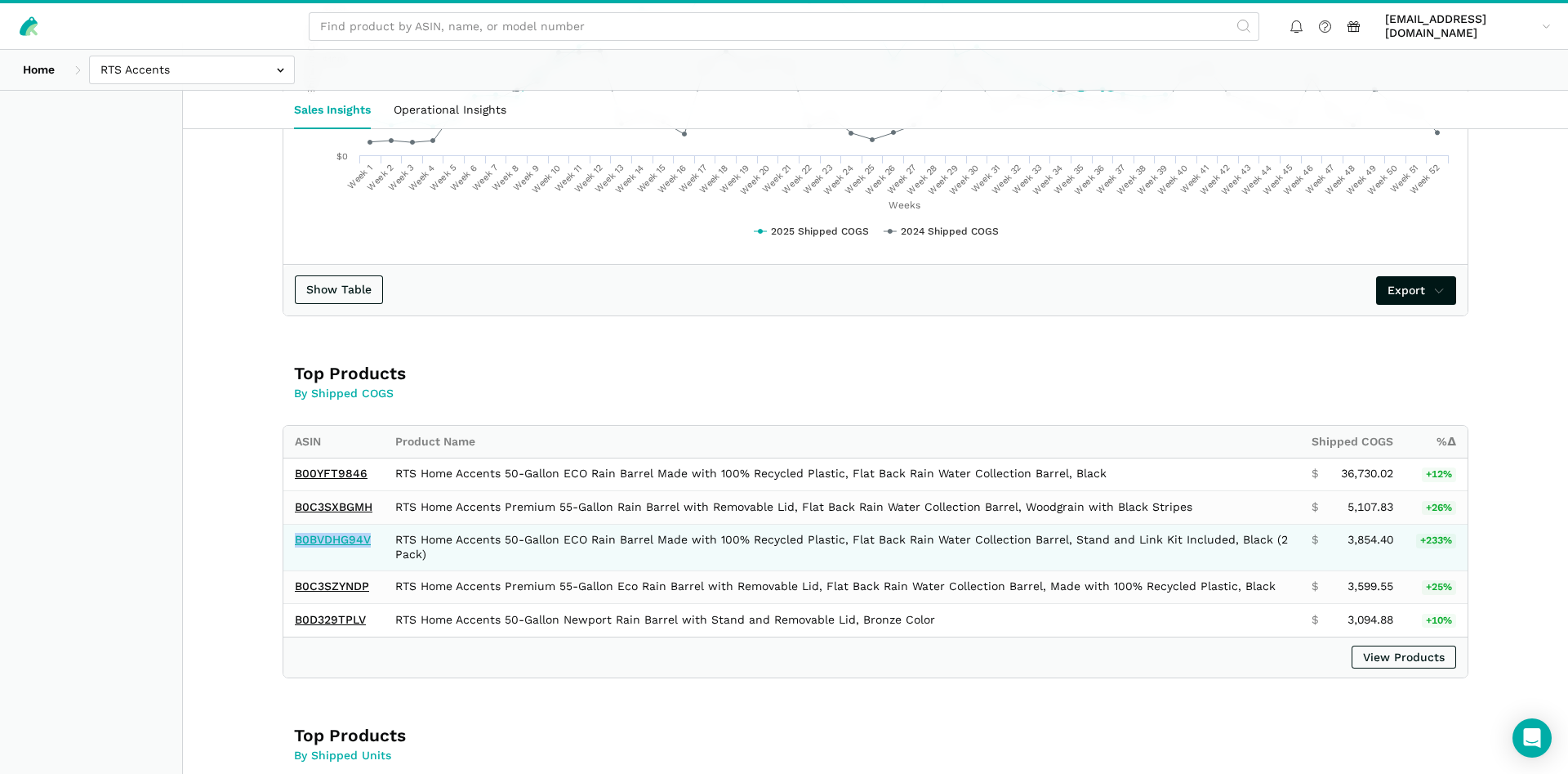
click at [331, 540] on link "B0BVDHG94V" at bounding box center [333, 539] width 76 height 13
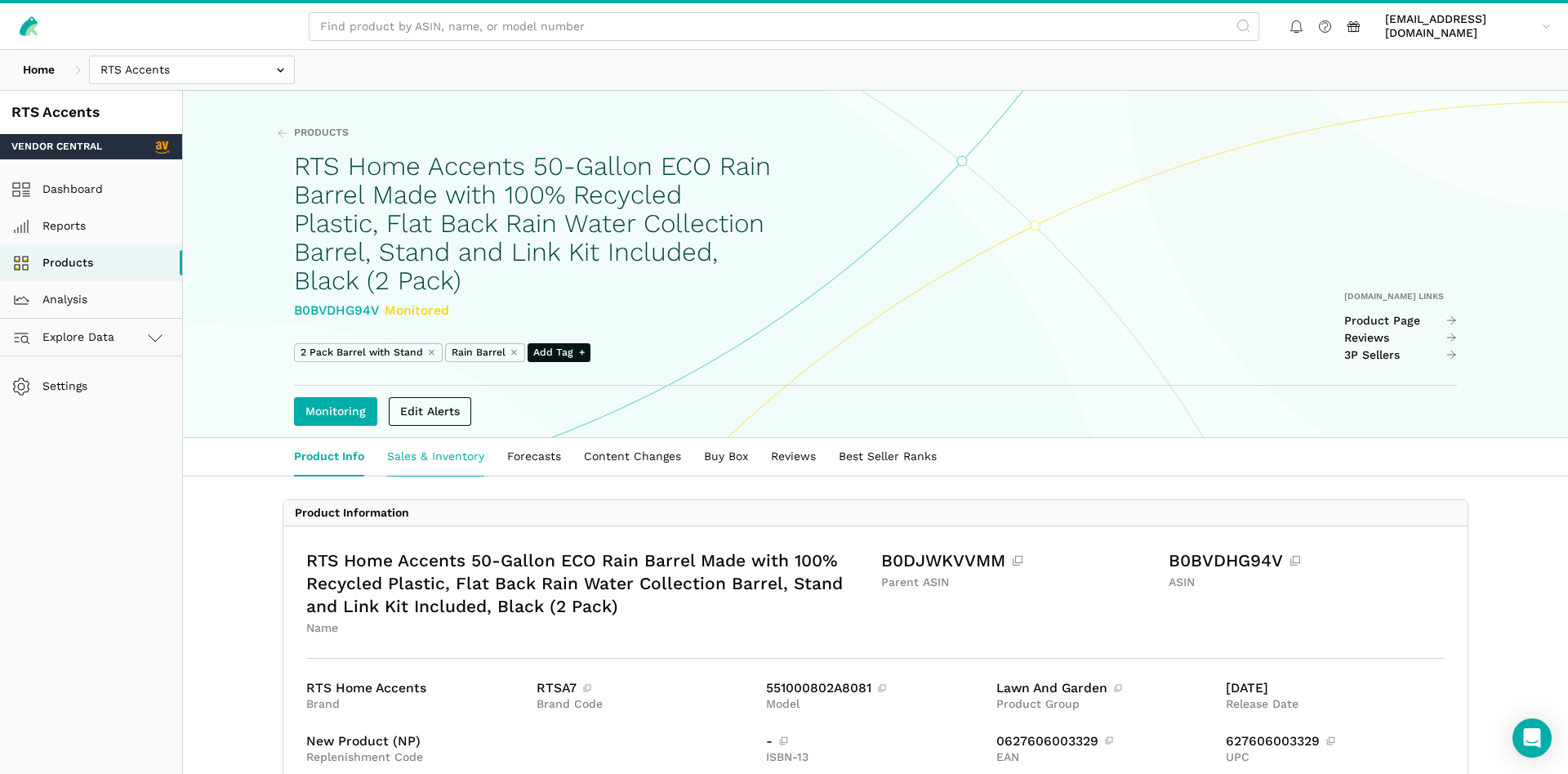
click at [432, 455] on link "Sales & Inventory" at bounding box center [435, 457] width 120 height 38
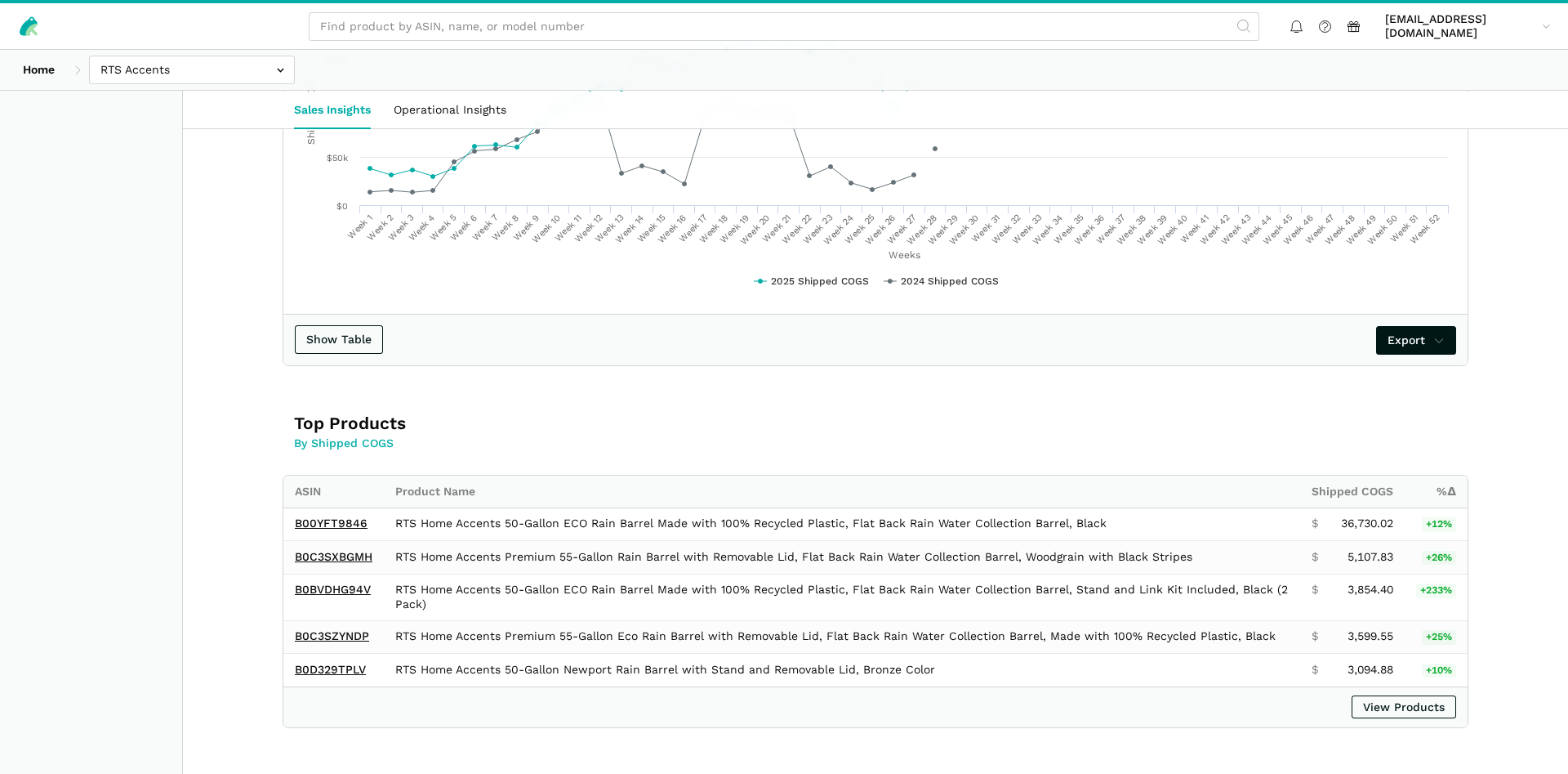
scroll to position [667, 0]
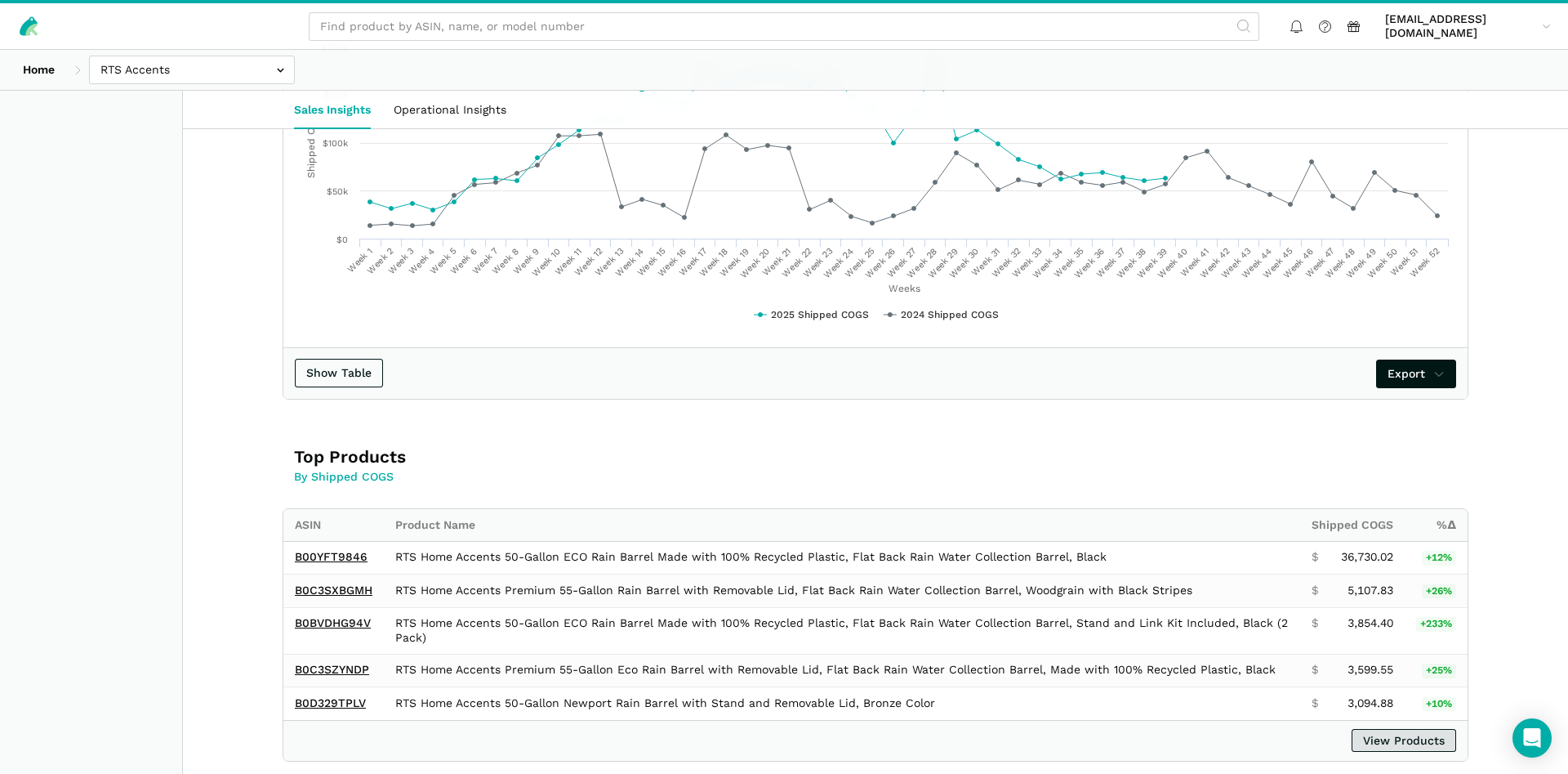
click at [1409, 743] on link "View Products" at bounding box center [1403, 740] width 104 height 23
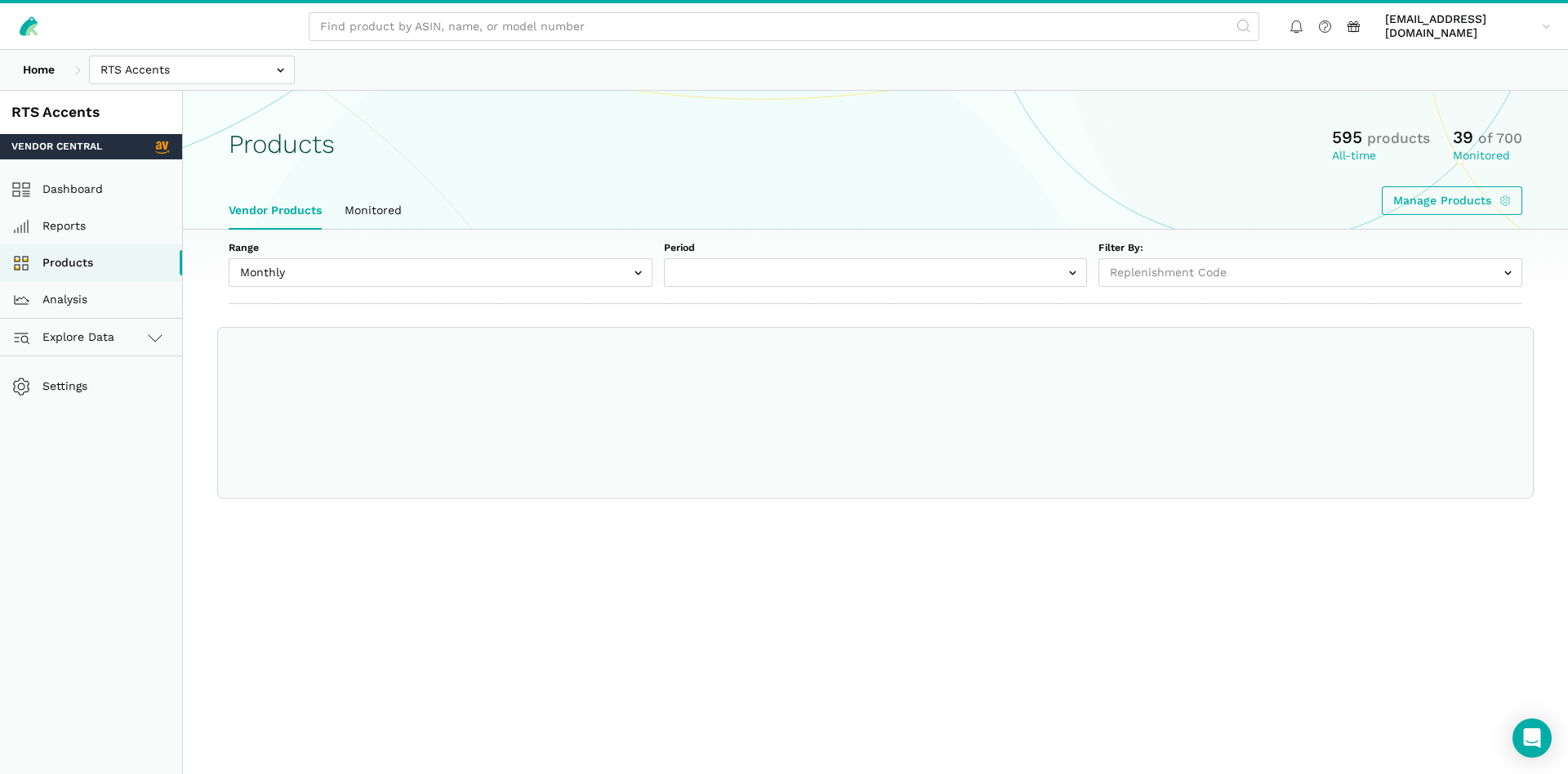
select select
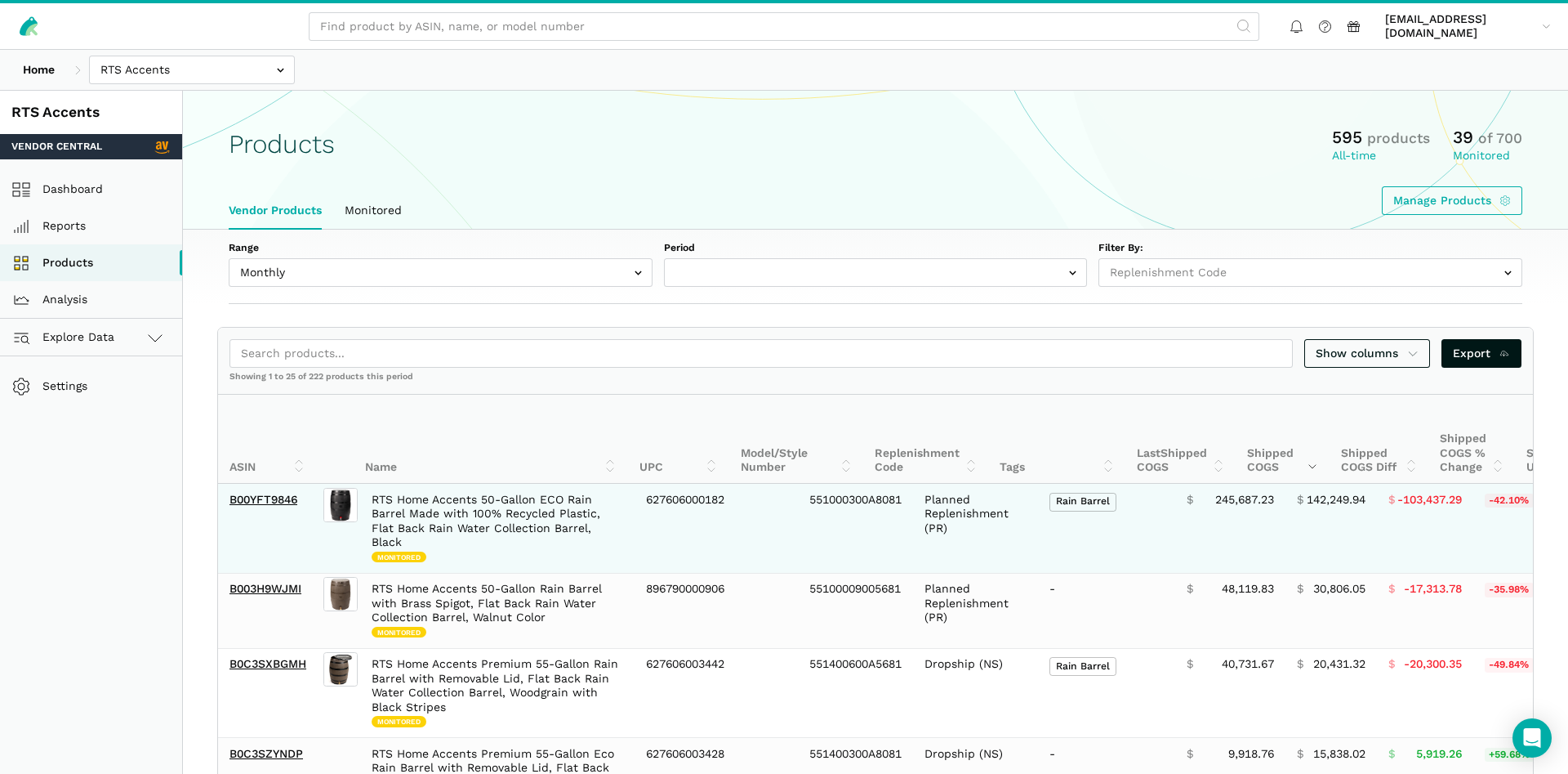
select select "Monthly|2025-08-01"
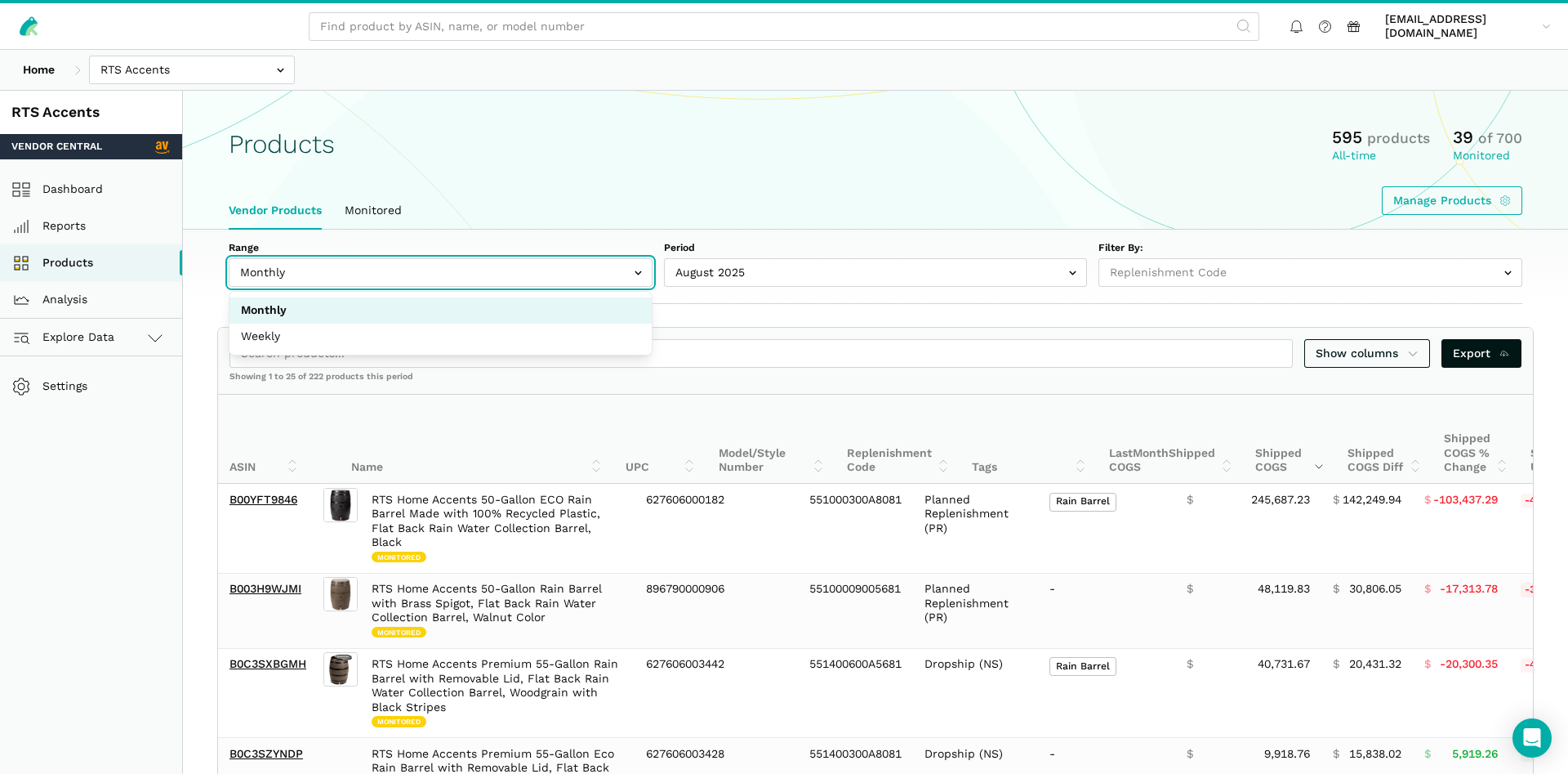
click at [524, 275] on input "text" at bounding box center [440, 272] width 424 height 28
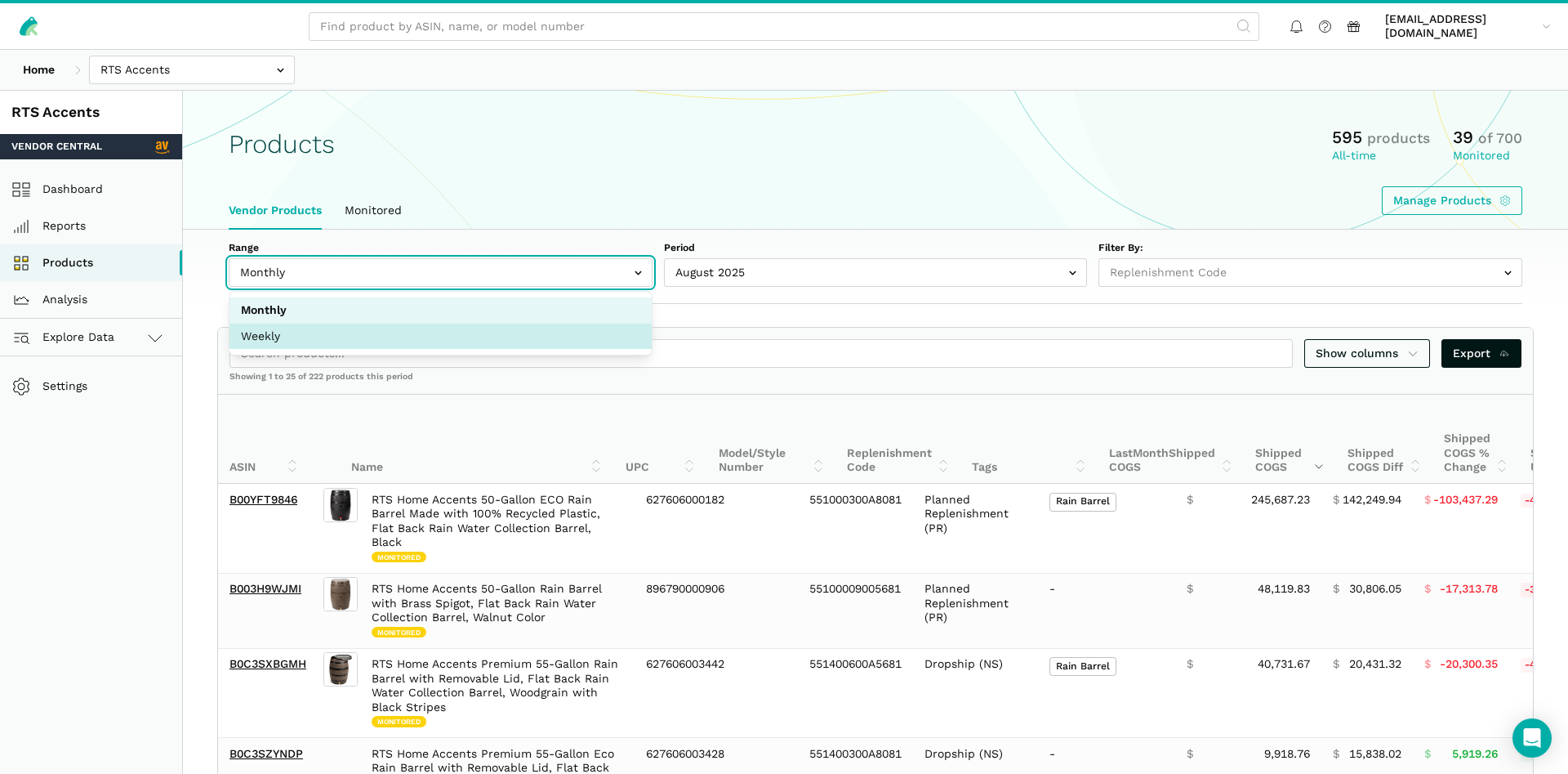
select select "Weekly"
select select "Weekly|2025-09-21"
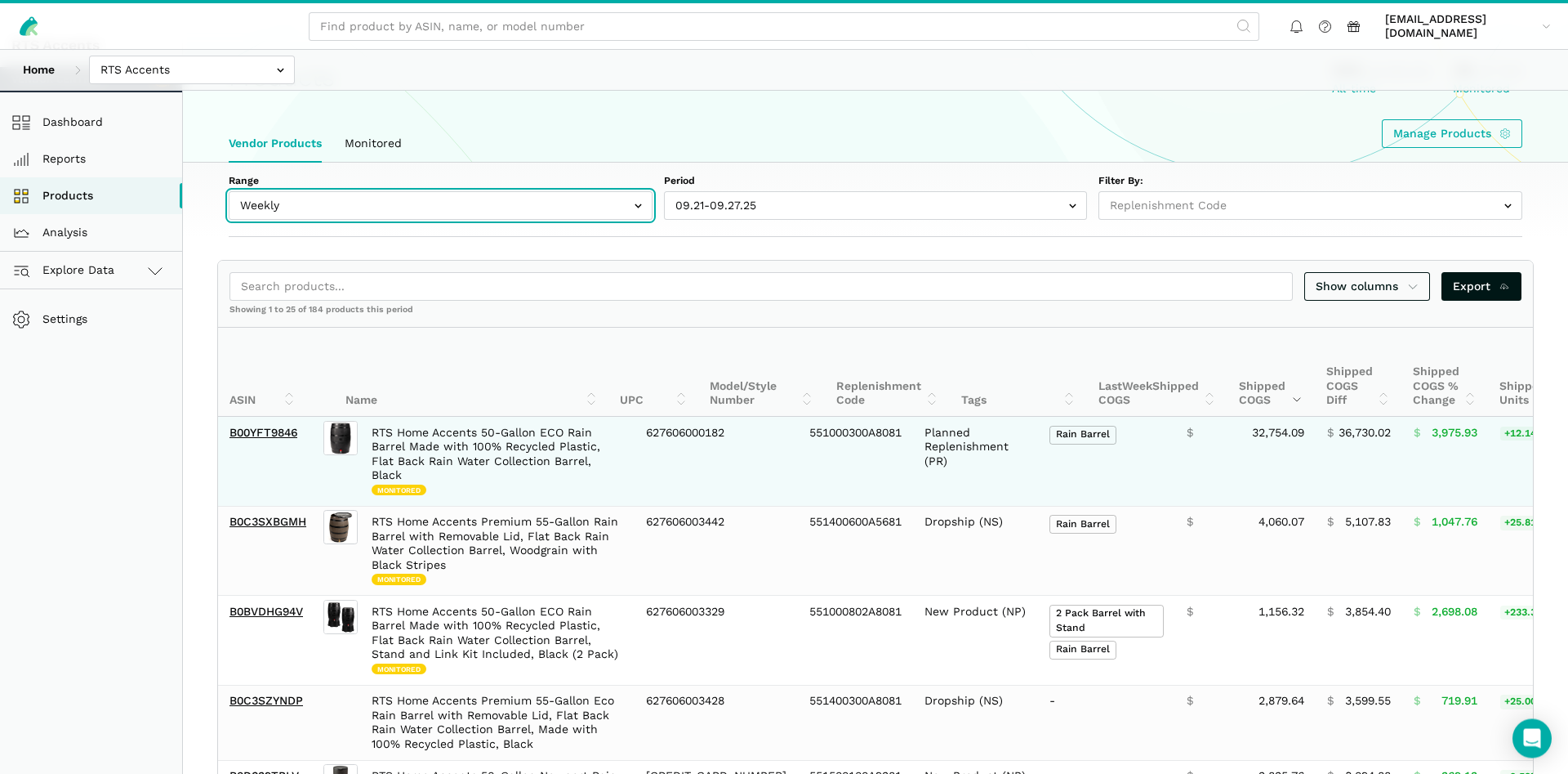
scroll to position [166, 0]
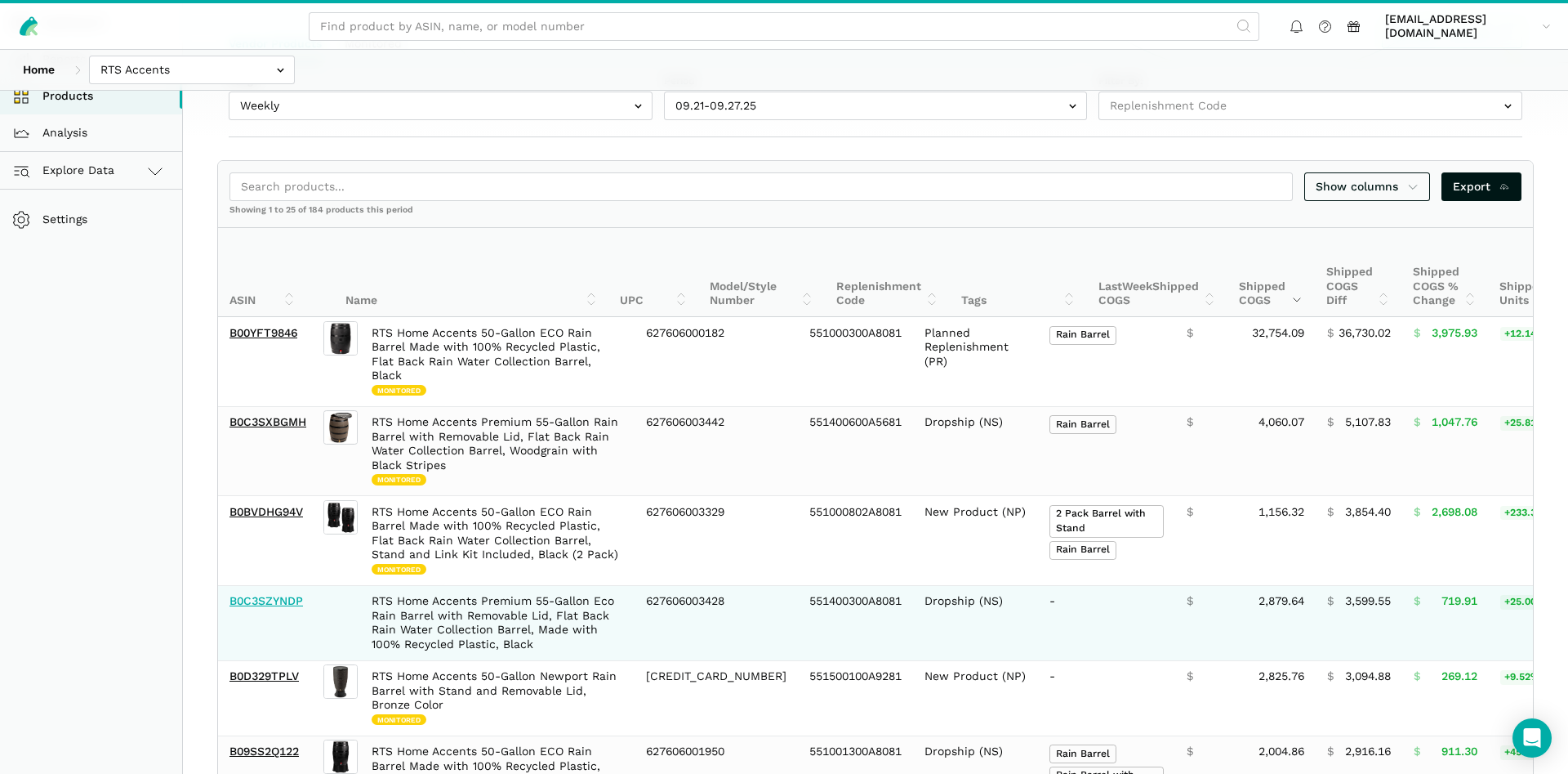
click at [279, 594] on link "B0C3SZYNDP" at bounding box center [265, 600] width 73 height 13
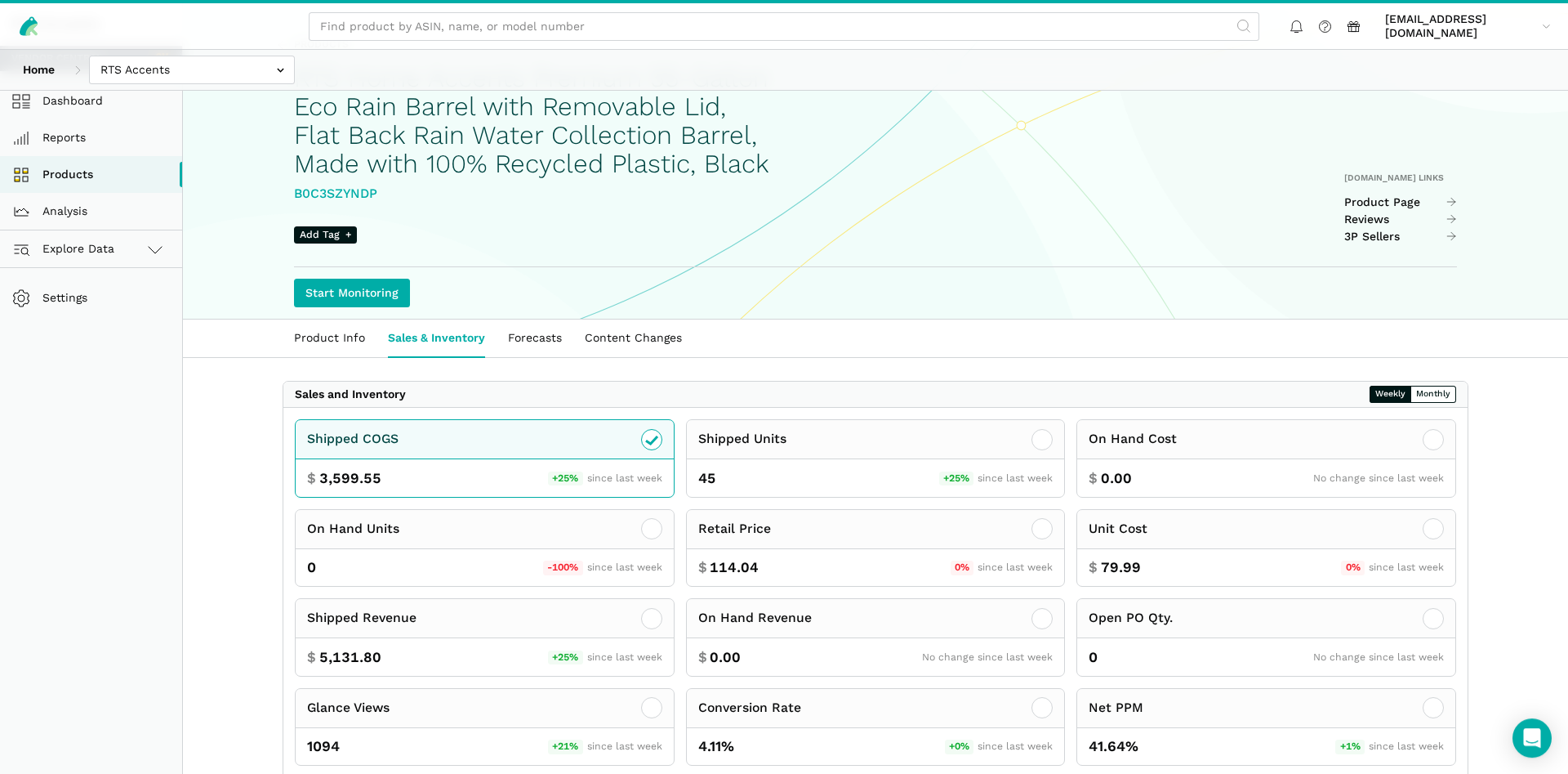
scroll to position [166, 0]
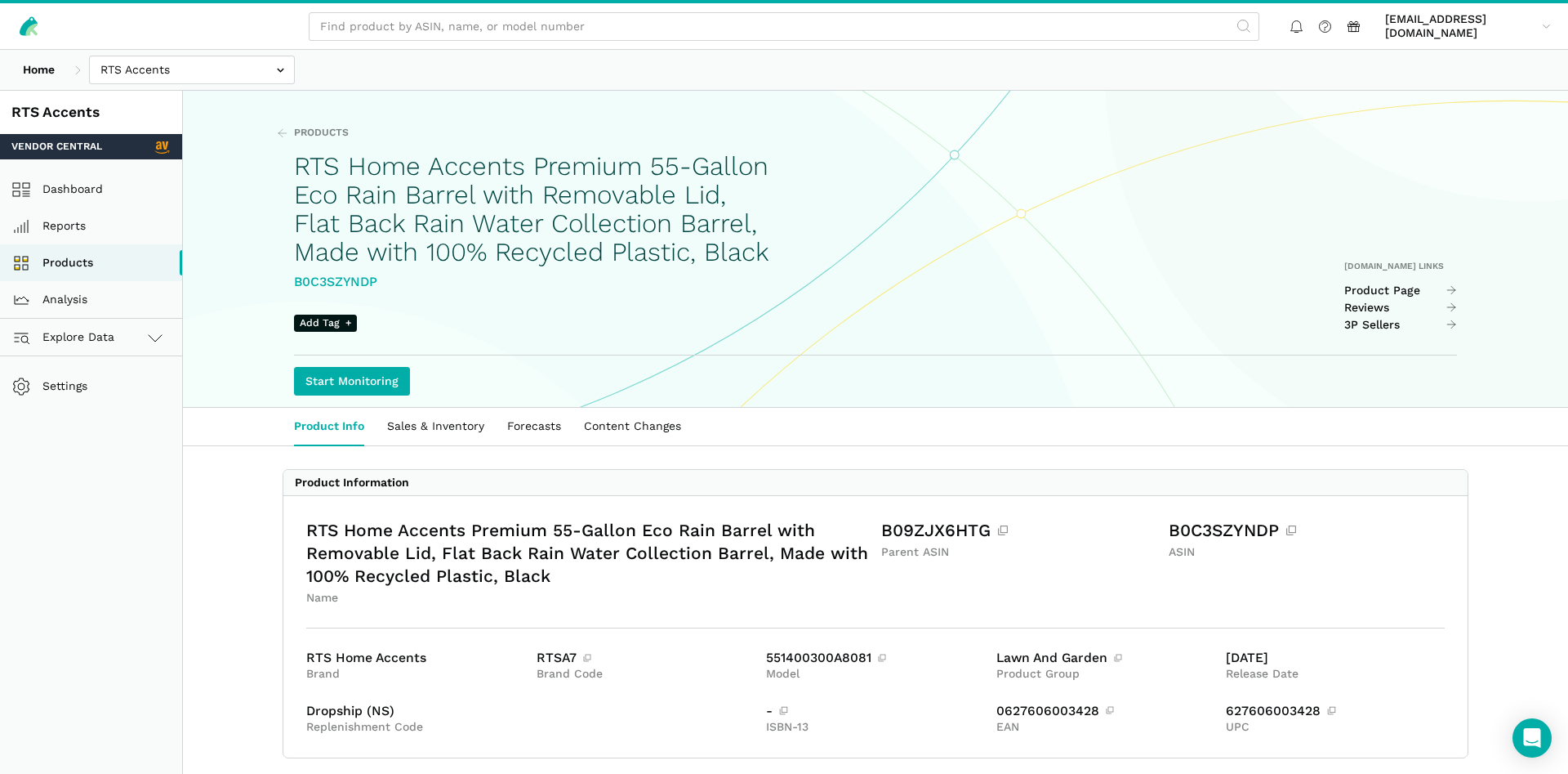
scroll to position [195, 0]
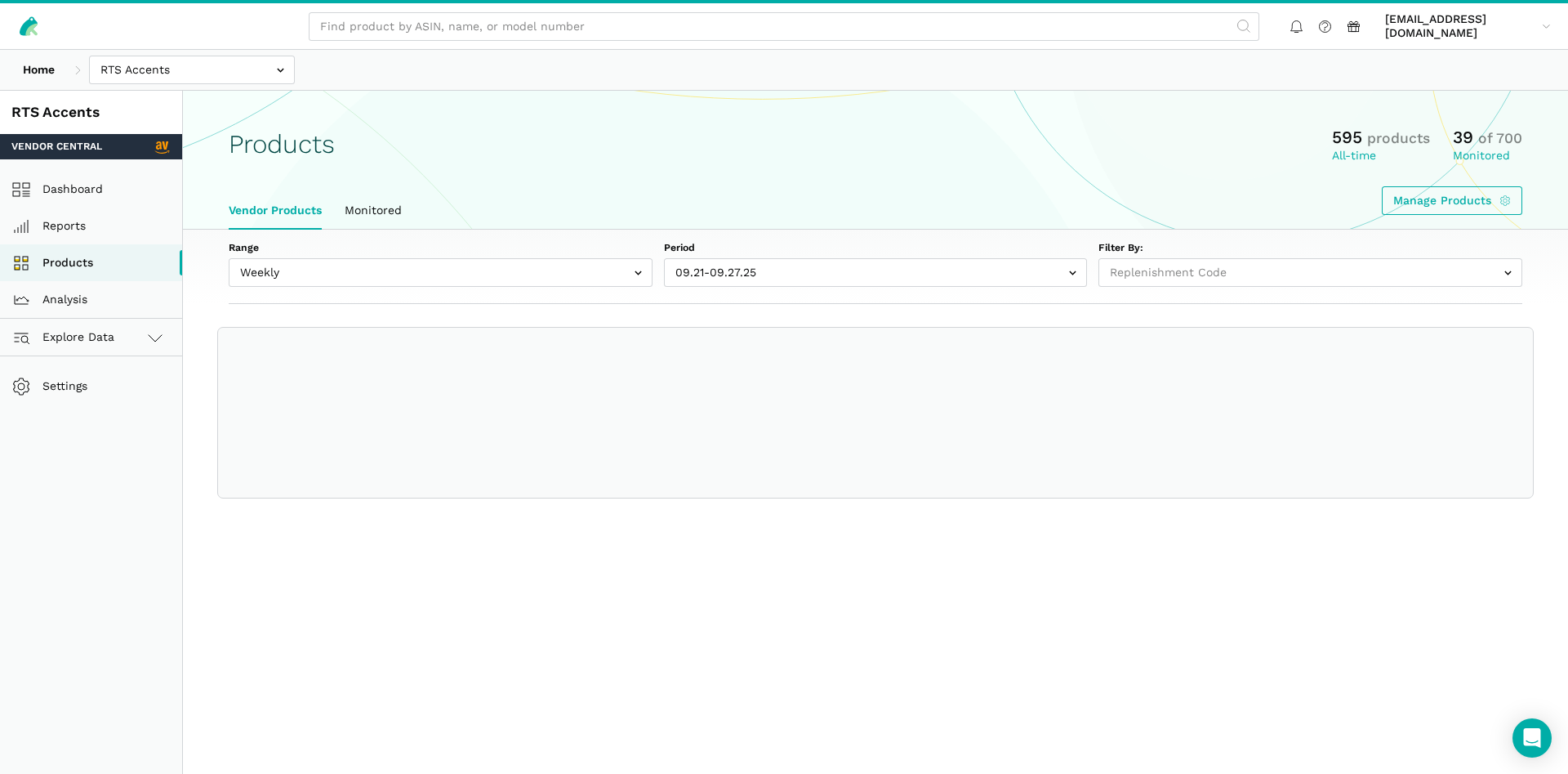
select select "Weekly"
select select
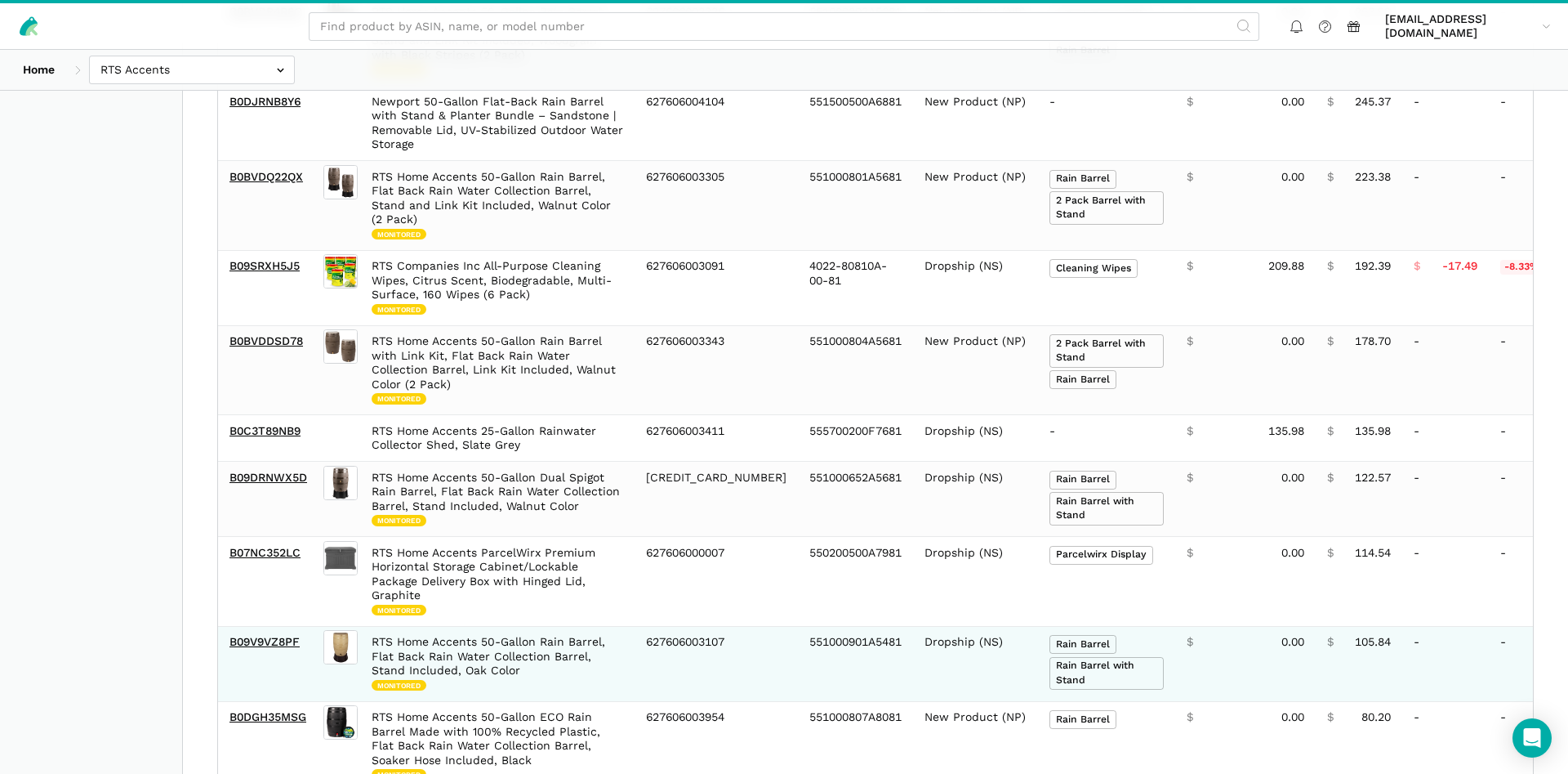
scroll to position [1675, 0]
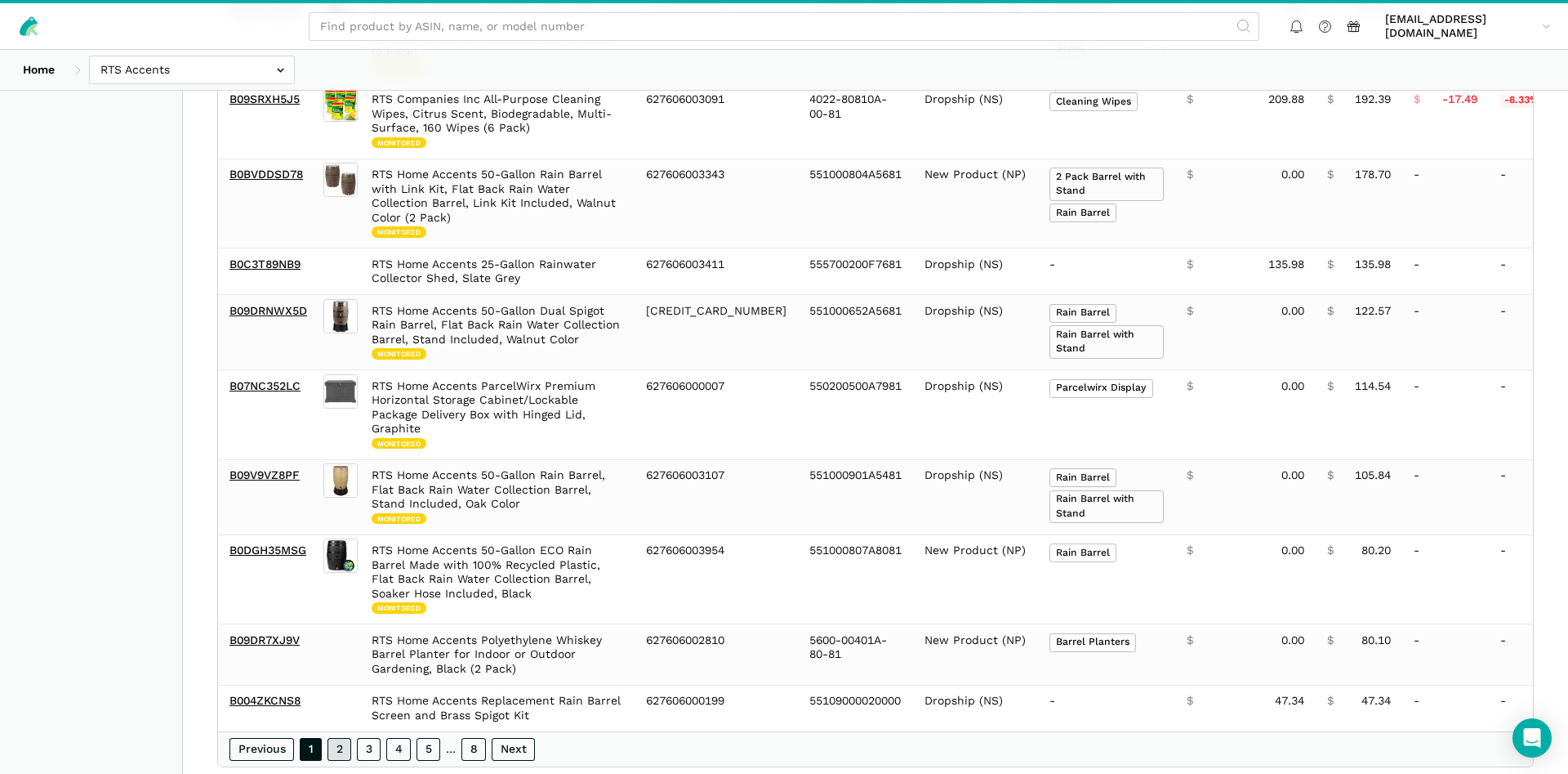
click at [339, 738] on link "2" at bounding box center [339, 749] width 23 height 23
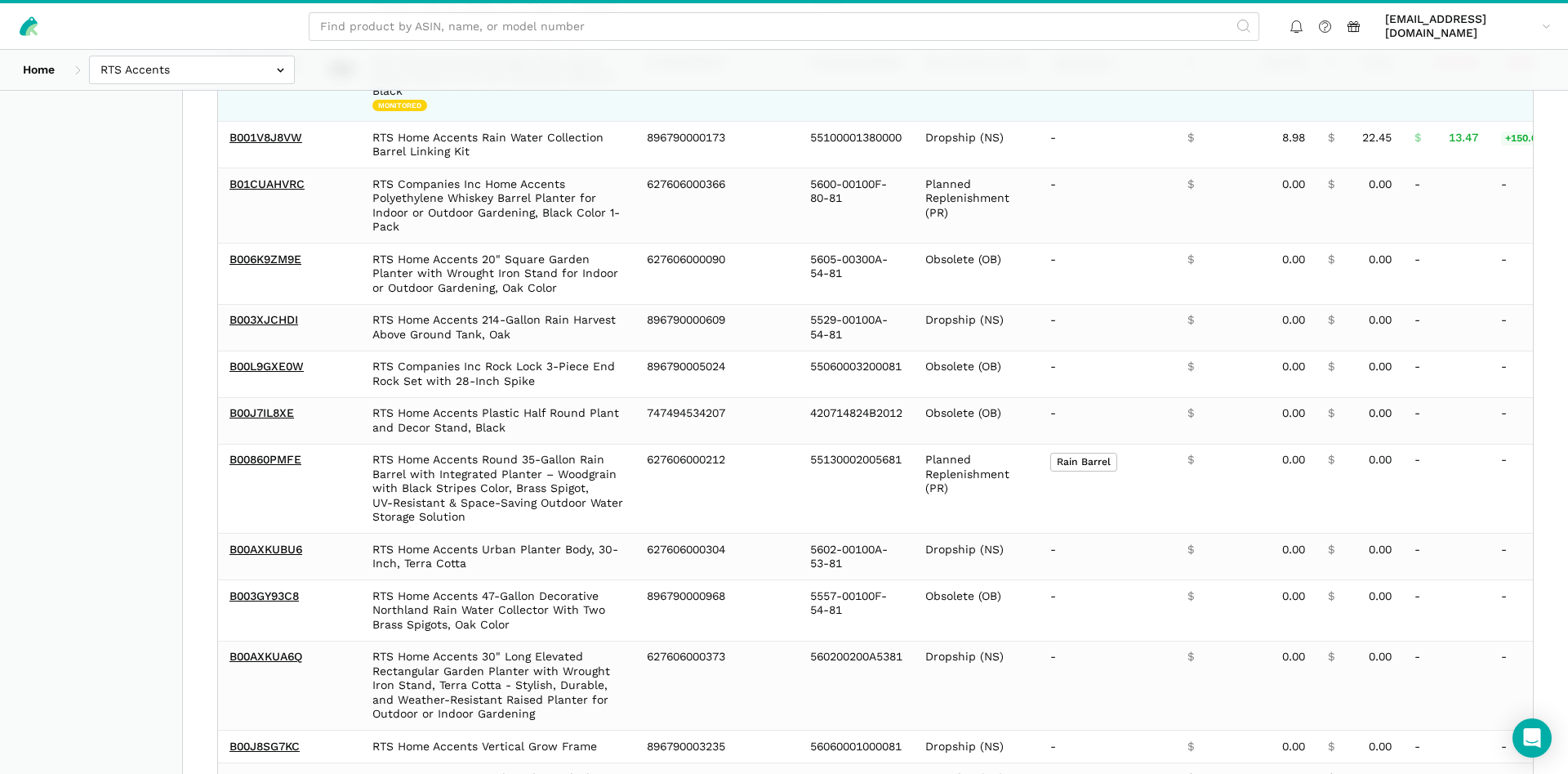
scroll to position [134, 0]
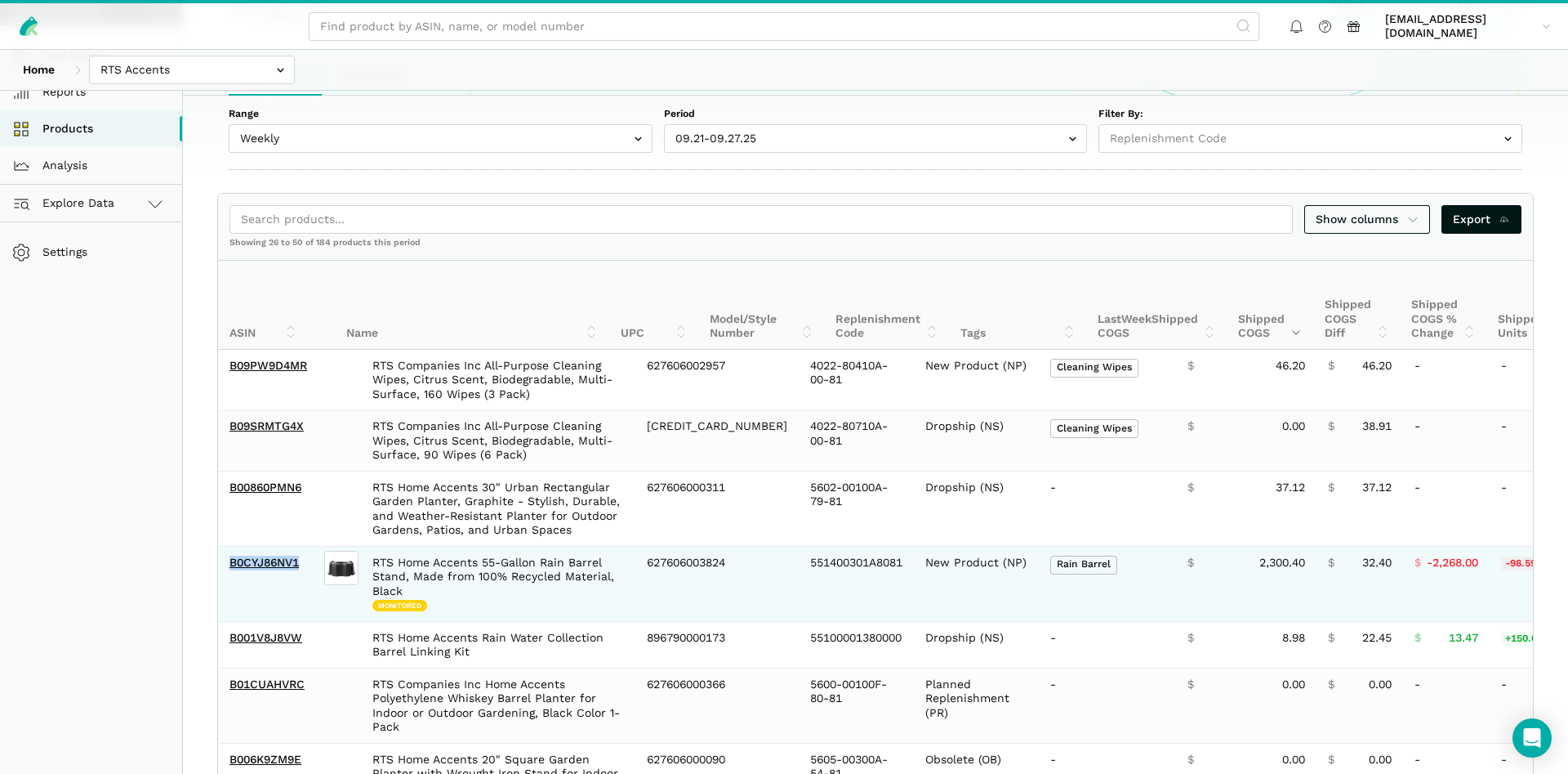
drag, startPoint x: 307, startPoint y: 567, endPoint x: 228, endPoint y: 564, distance: 79.1
click at [228, 564] on td "B0CYJ86NV1" at bounding box center [269, 584] width 103 height 75
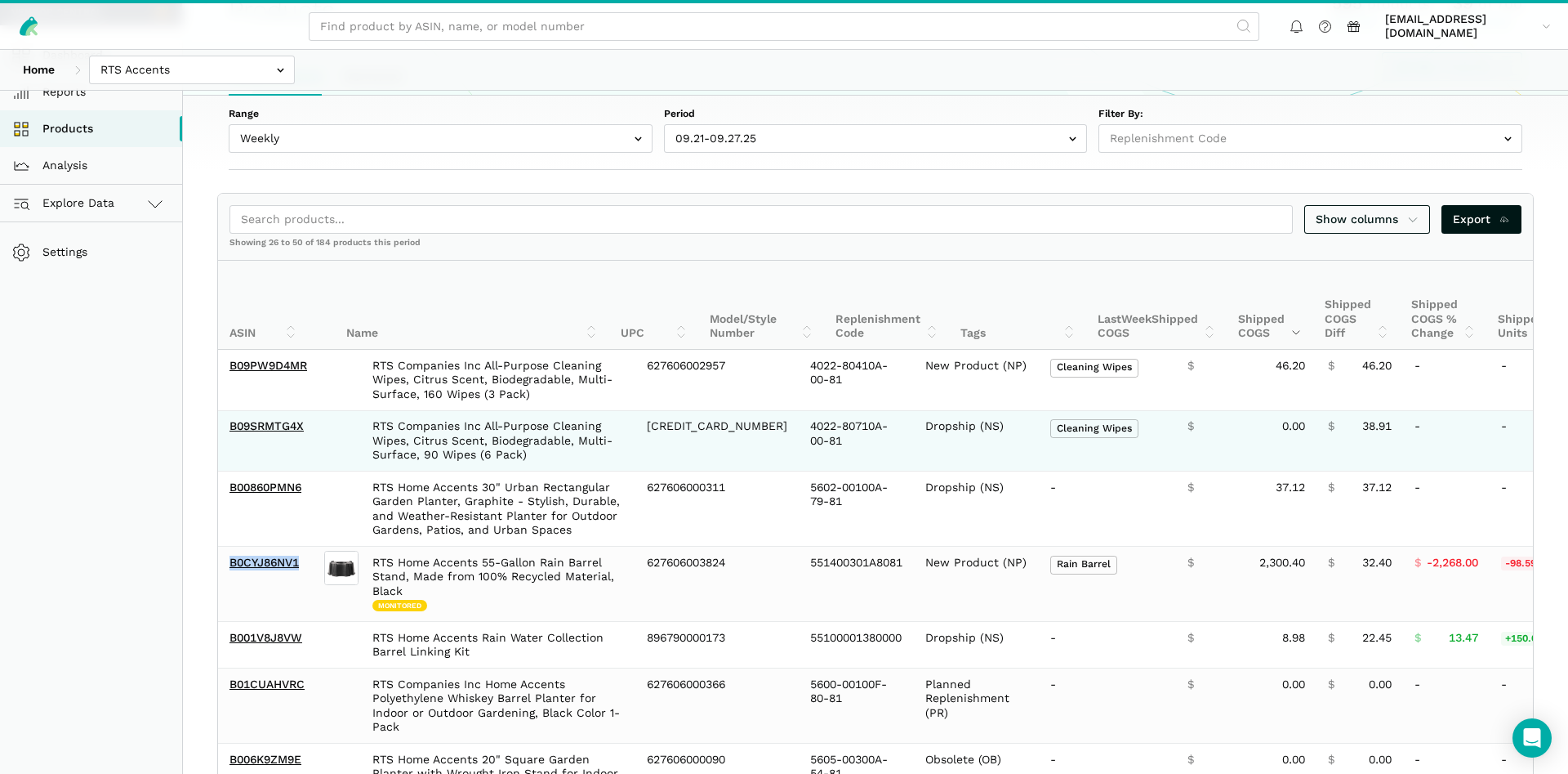
copy link "B0CYJ86NV1"
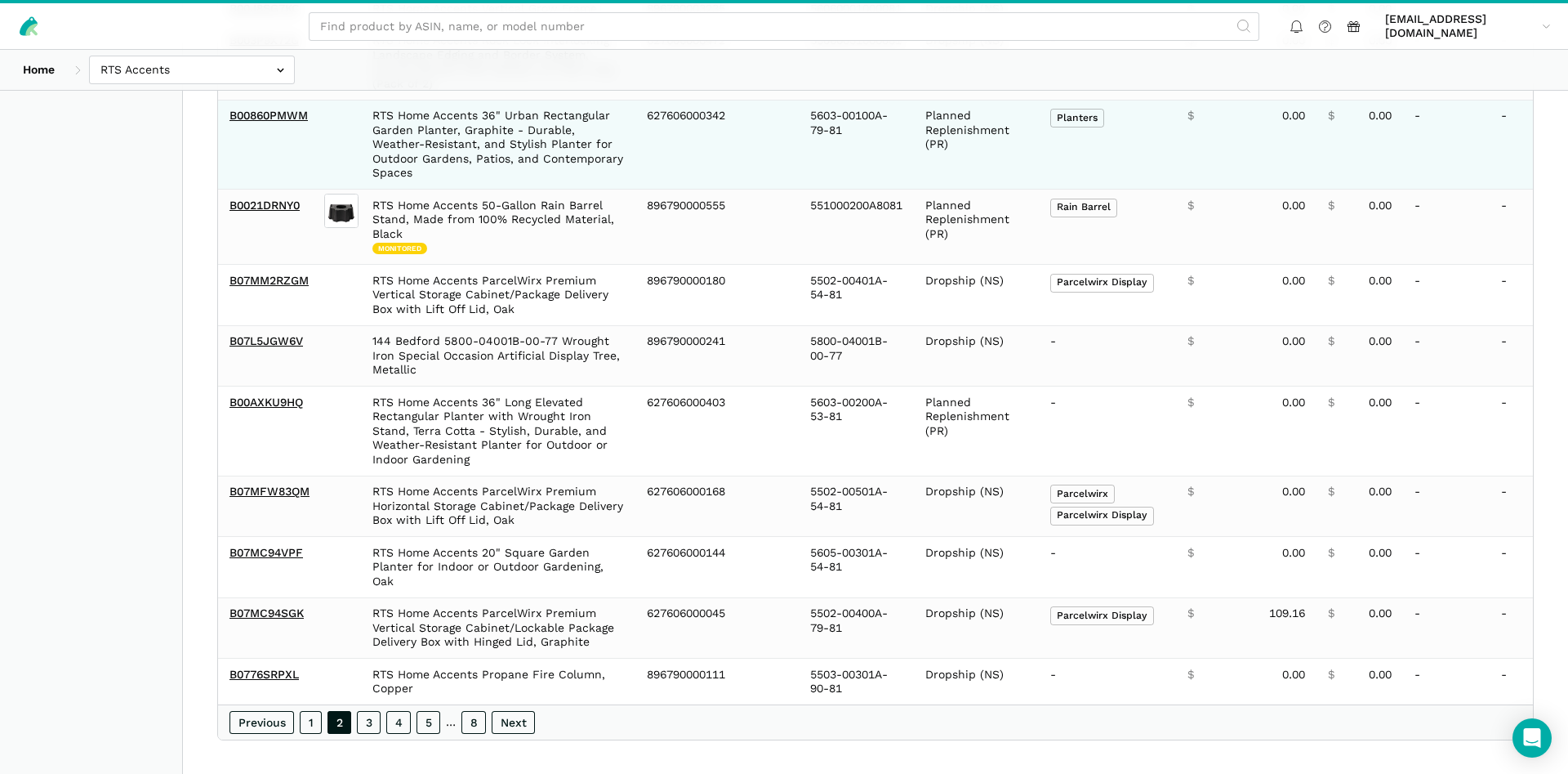
scroll to position [1384, 0]
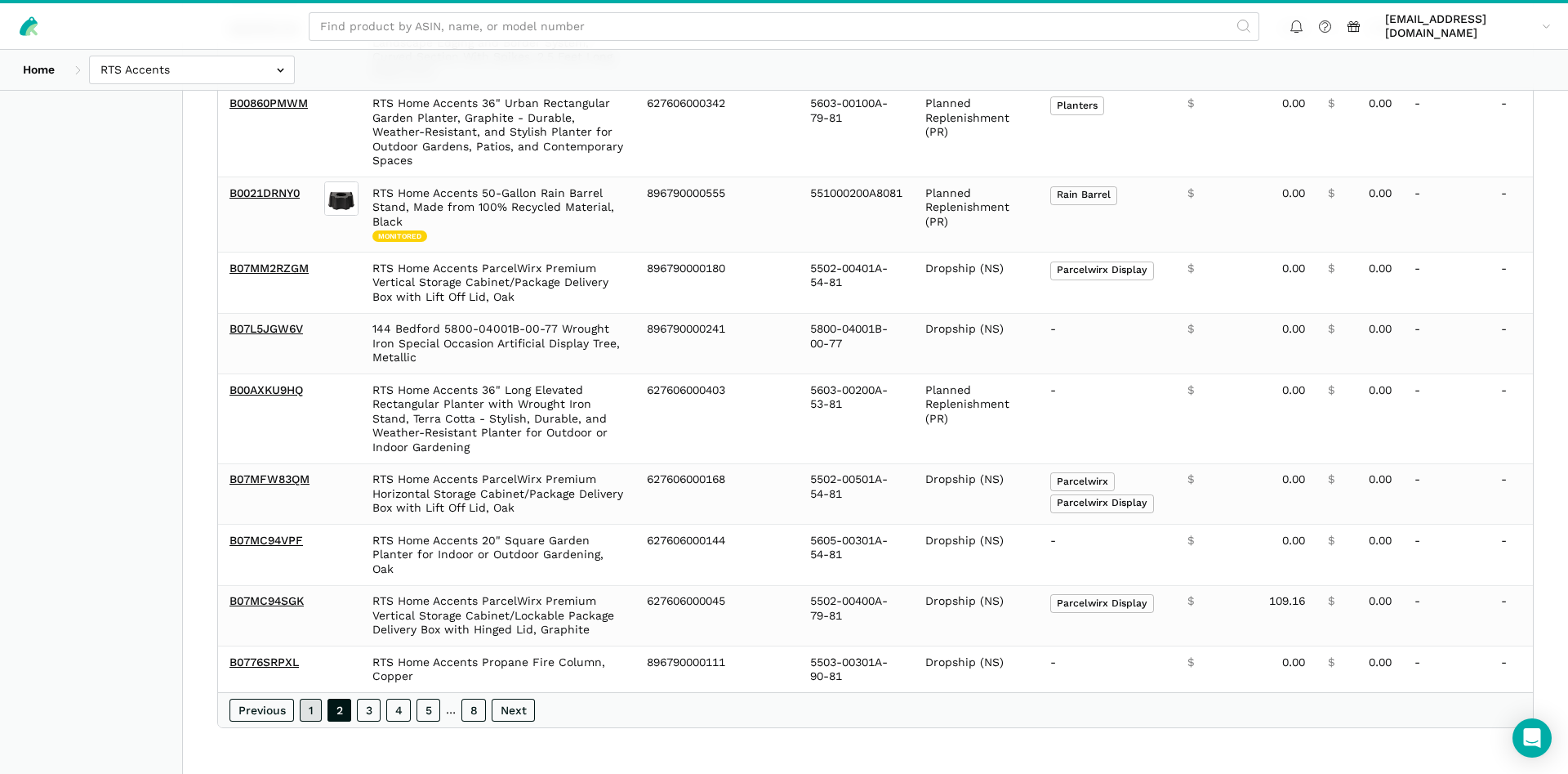
click at [312, 703] on link "1" at bounding box center [311, 710] width 22 height 23
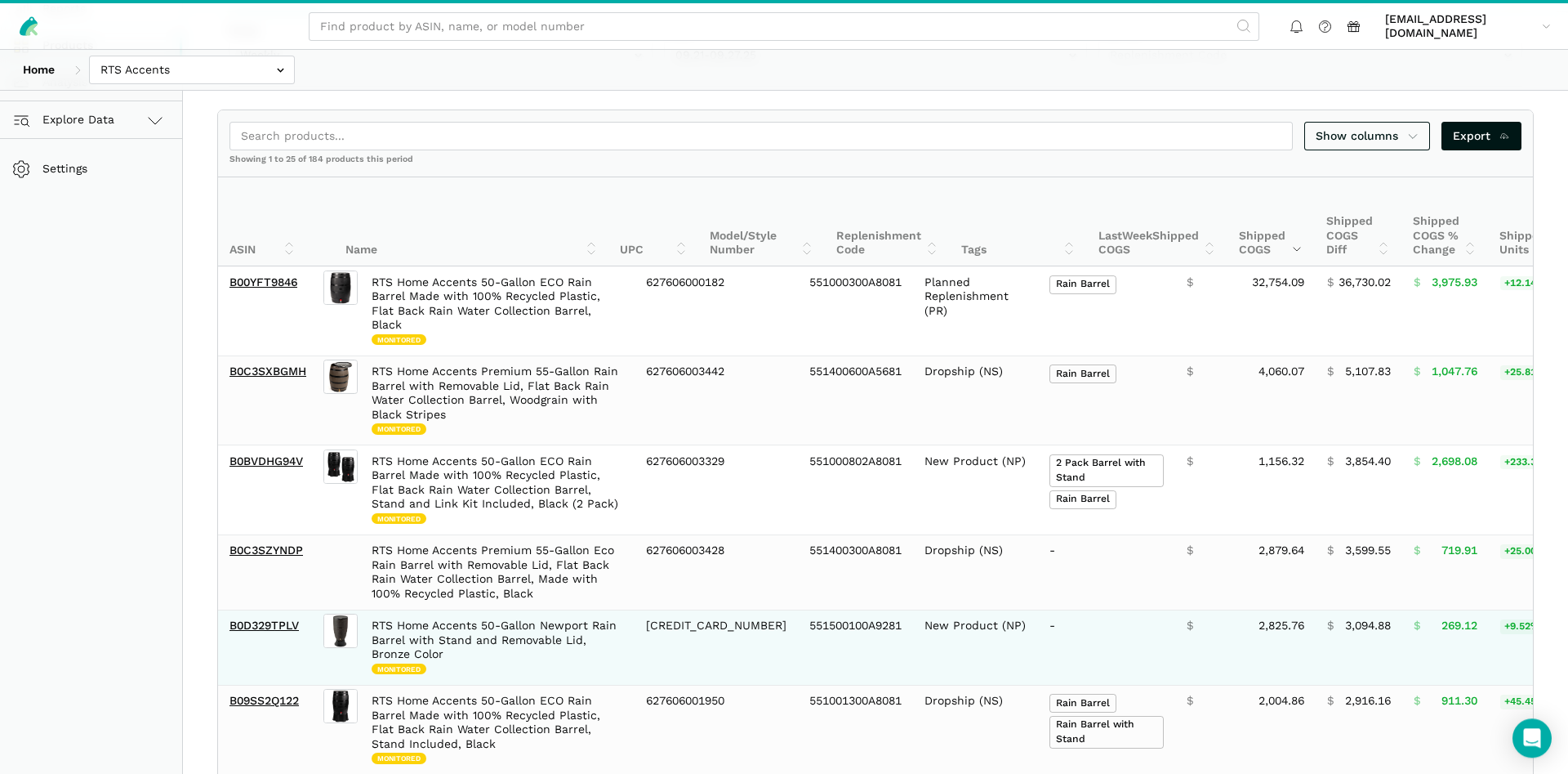
scroll to position [250, 0]
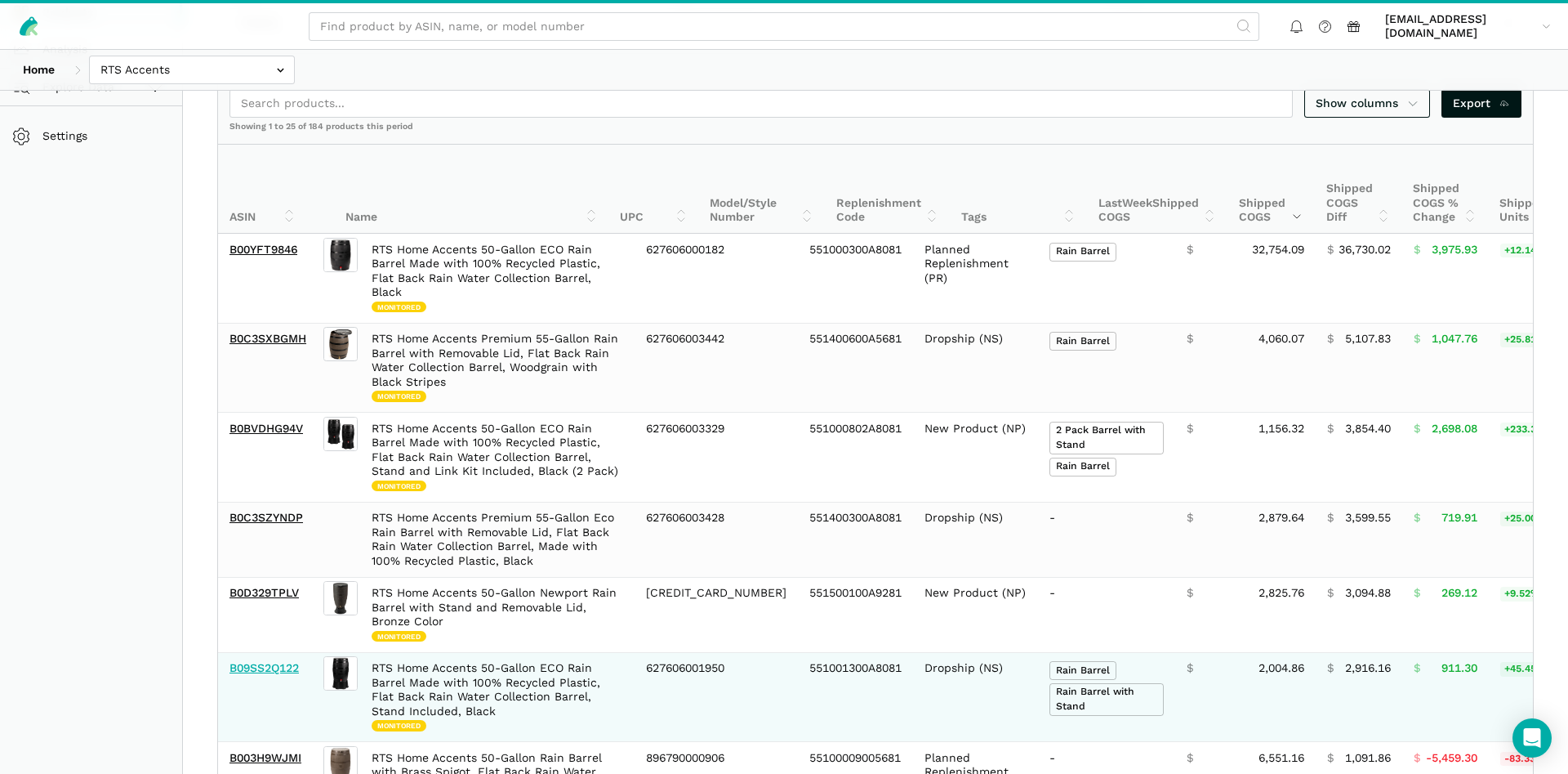
click at [272, 661] on link "B09SS2Q122" at bounding box center [264, 667] width 70 height 13
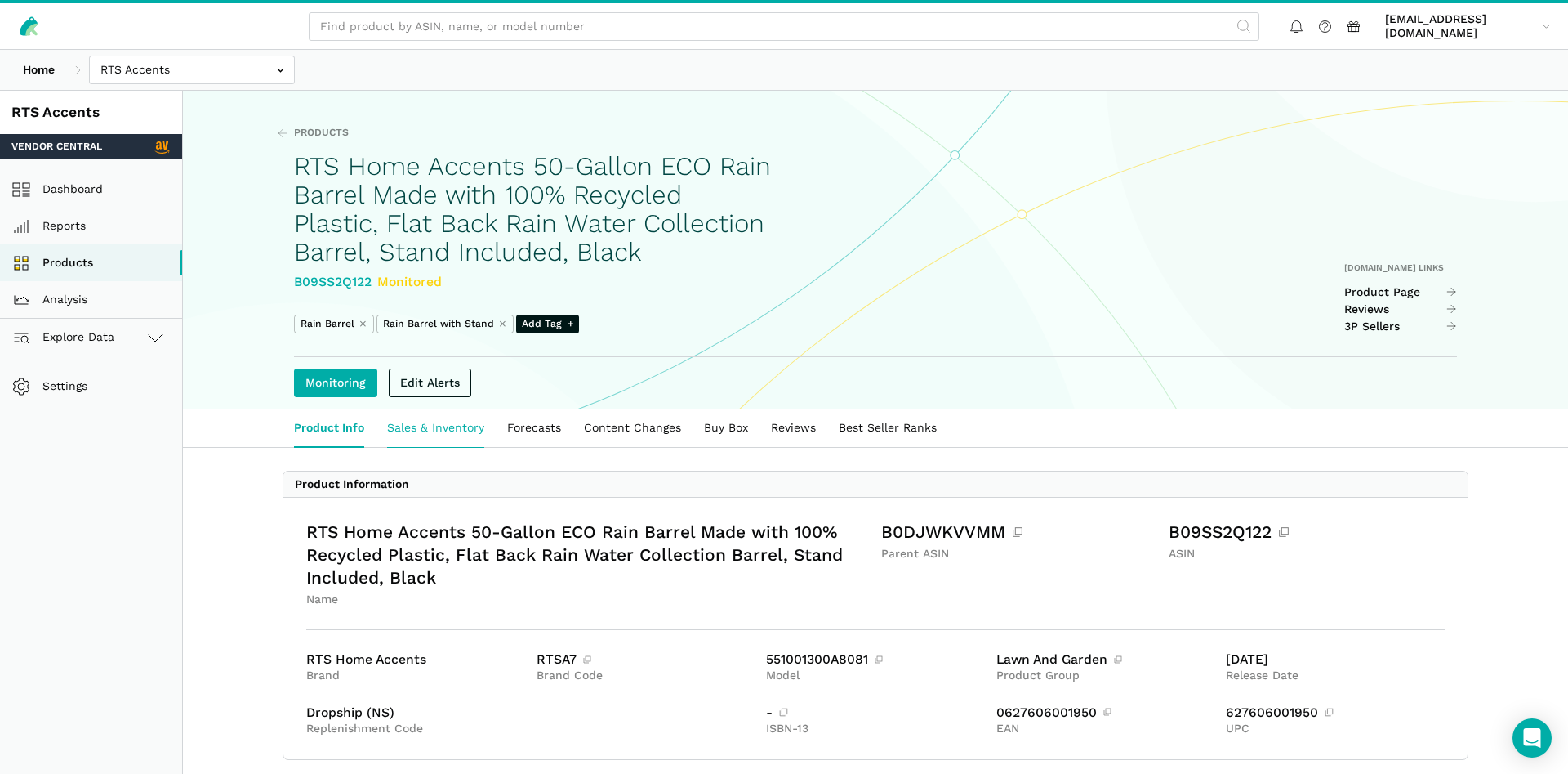
click at [426, 447] on link "Sales & Inventory" at bounding box center [435, 428] width 120 height 38
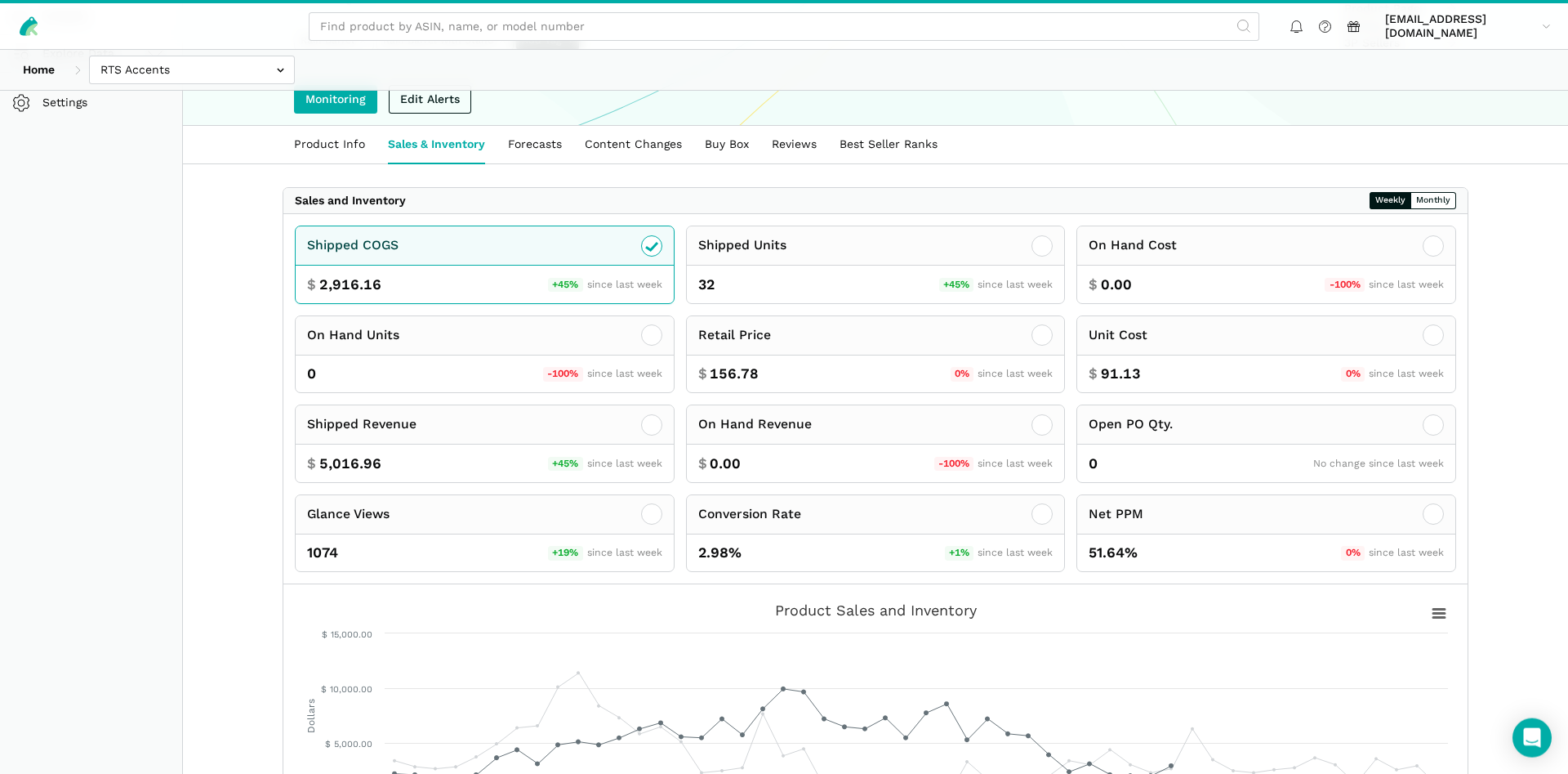
scroll to position [196, 0]
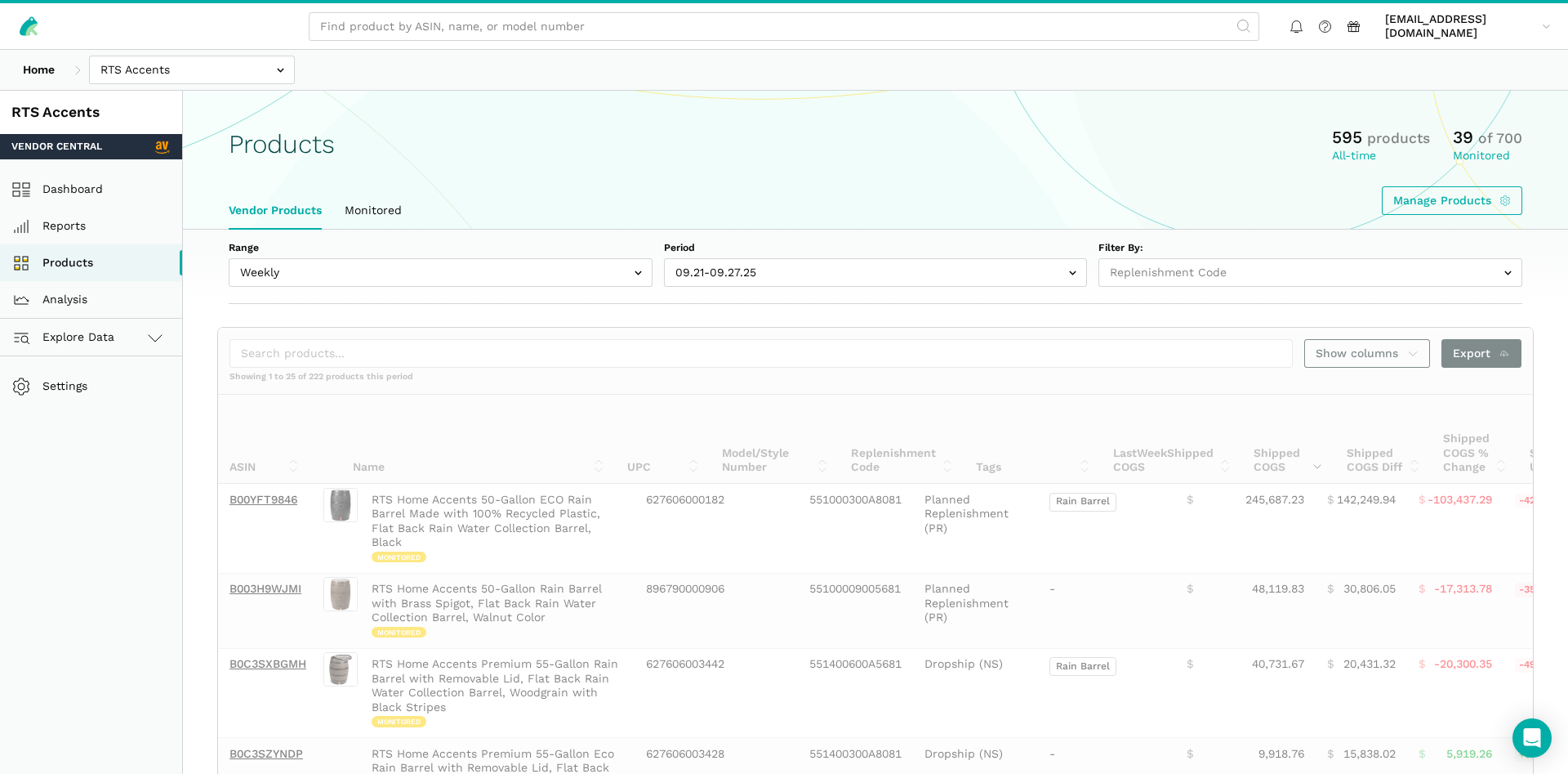
select select "Weekly"
select select
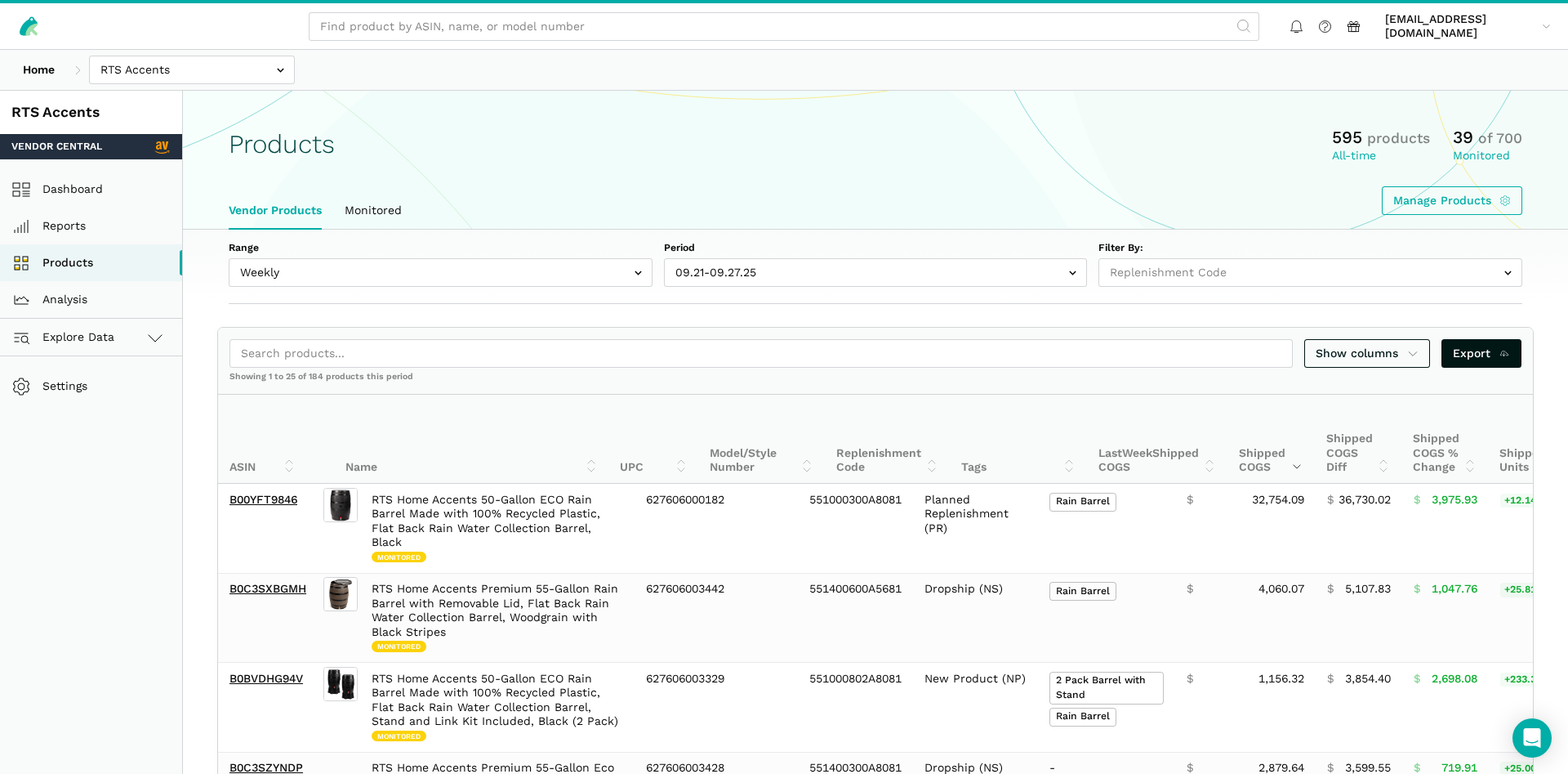
click at [611, 133] on div "Products 595 products All-time 39 of 700 Monitored" at bounding box center [875, 145] width 1294 height 38
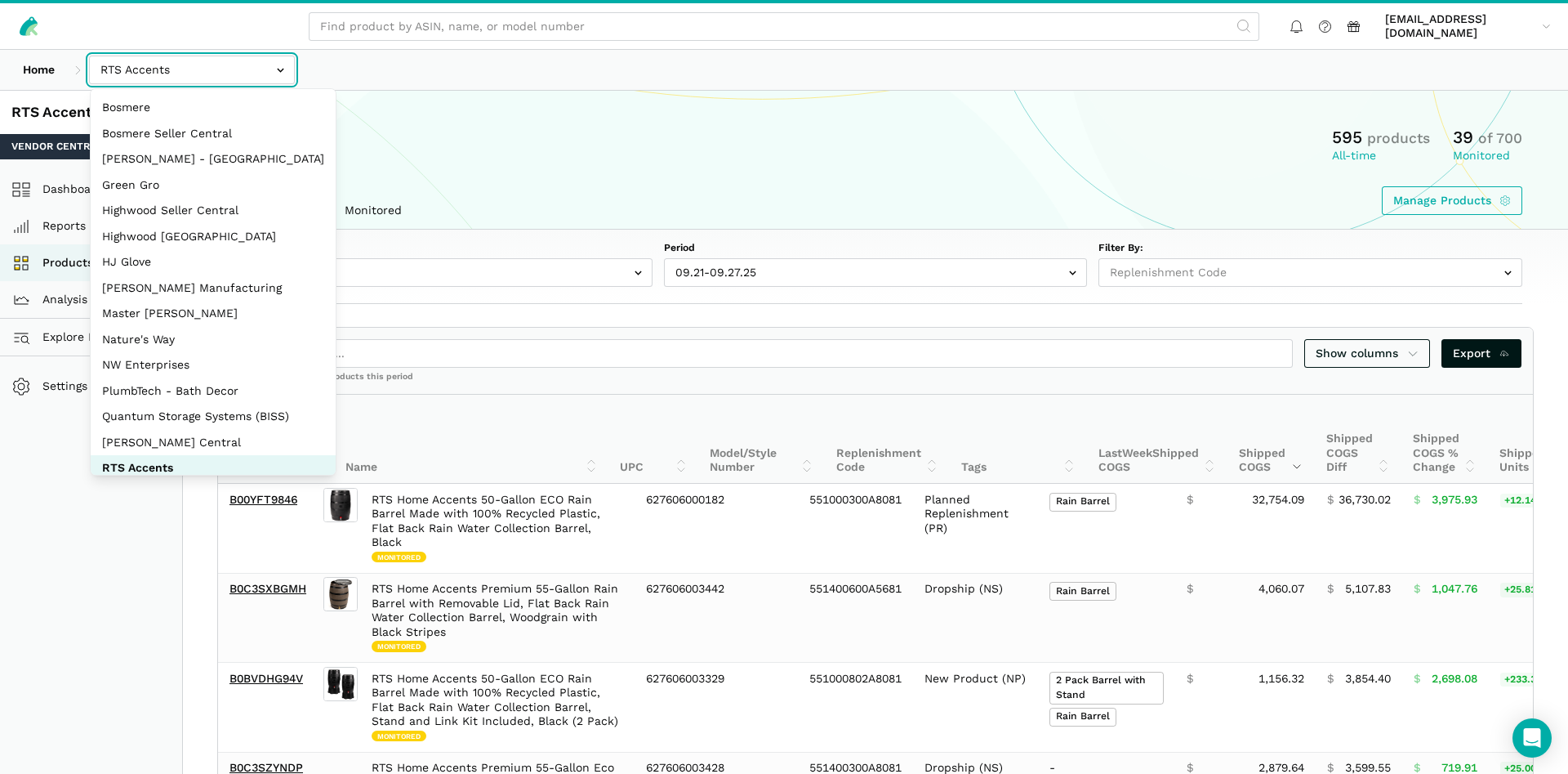
click at [263, 75] on input "text" at bounding box center [191, 69] width 206 height 28
click at [35, 25] on icon at bounding box center [31, 29] width 12 height 12
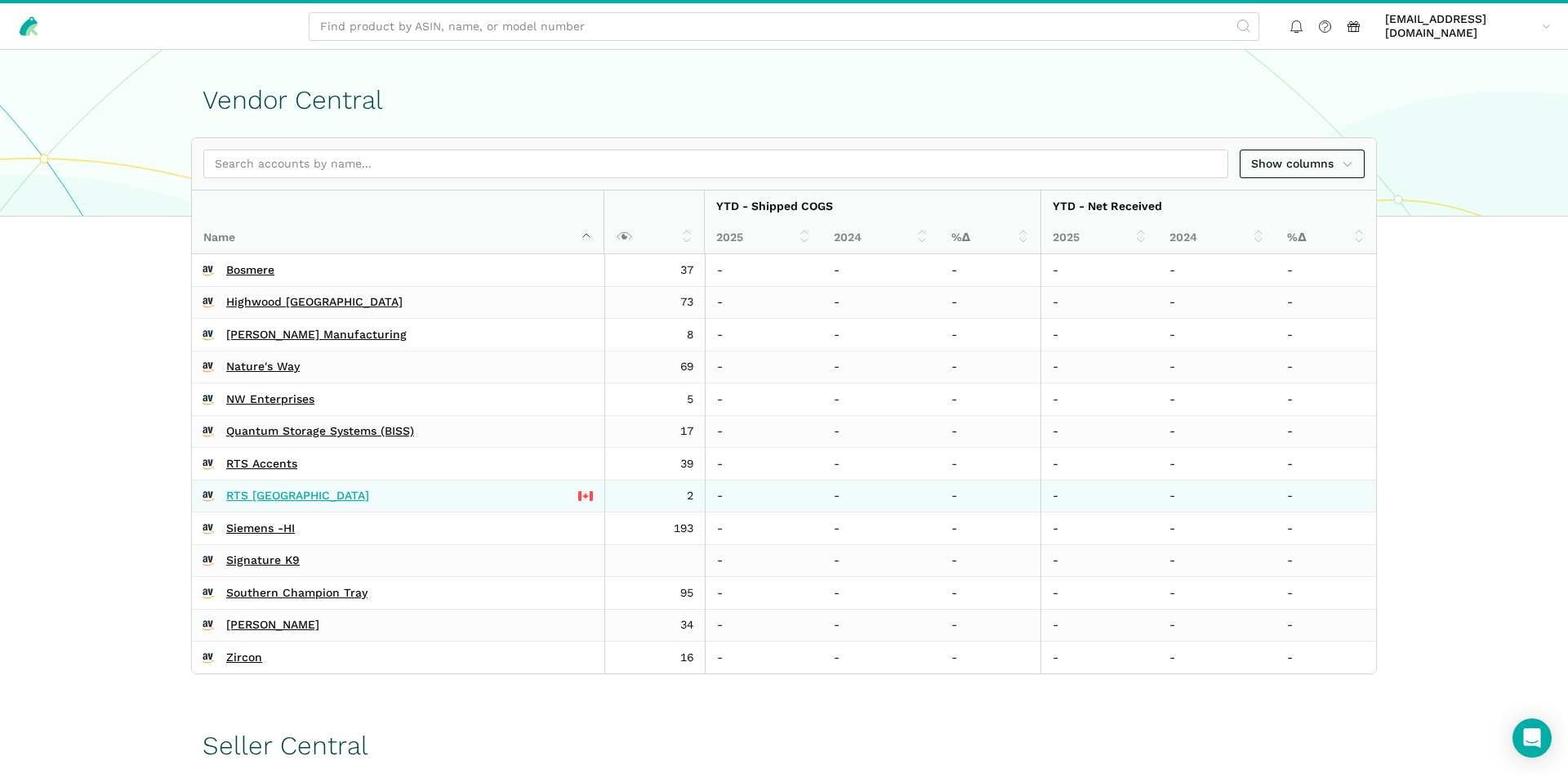
click at [240, 494] on link "RTS [GEOGRAPHIC_DATA]" at bounding box center [298, 496] width 143 height 15
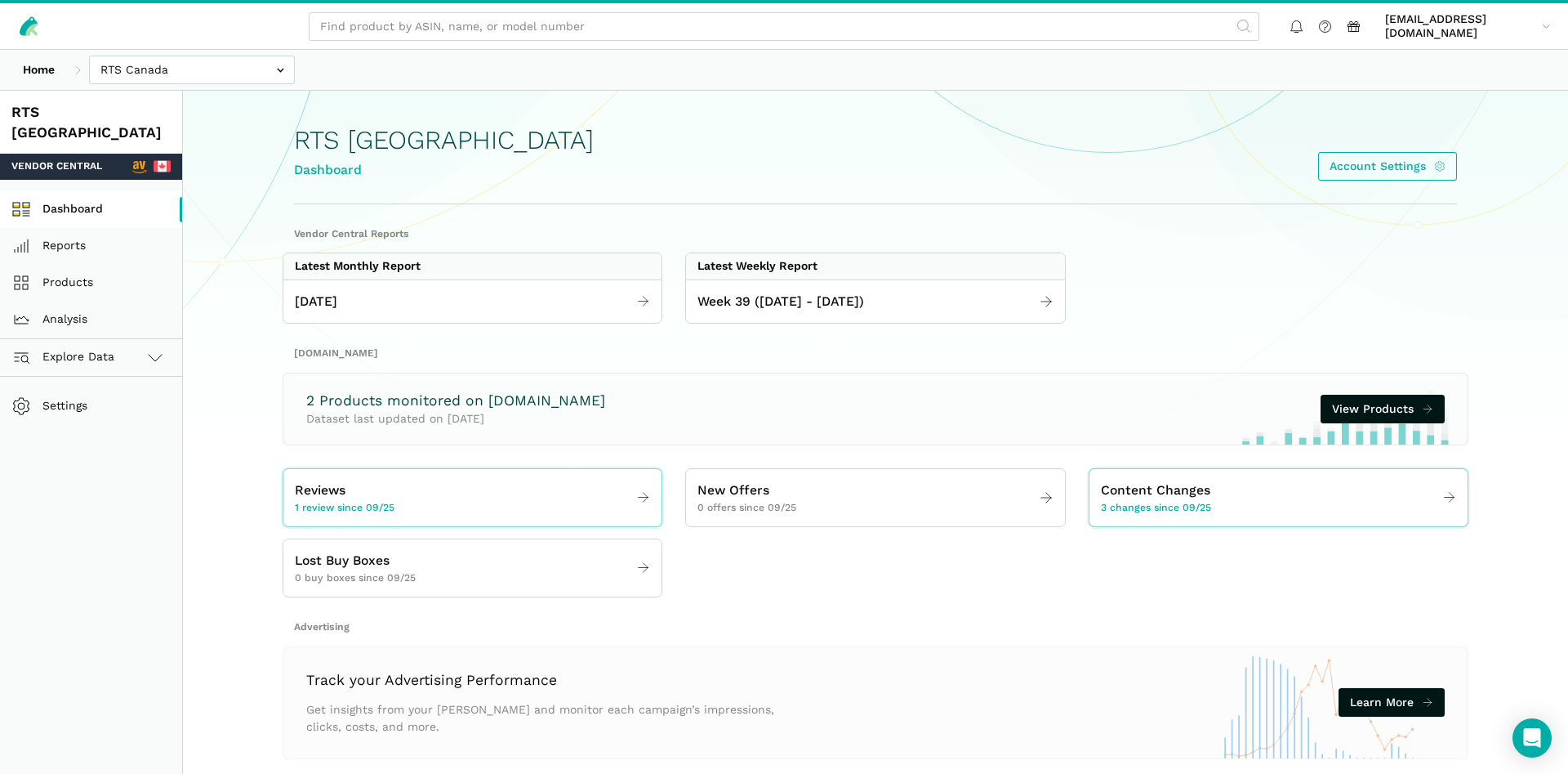
click at [76, 191] on link "Dashboard" at bounding box center [90, 209] width 182 height 37
